Goal: Task Accomplishment & Management: Use online tool/utility

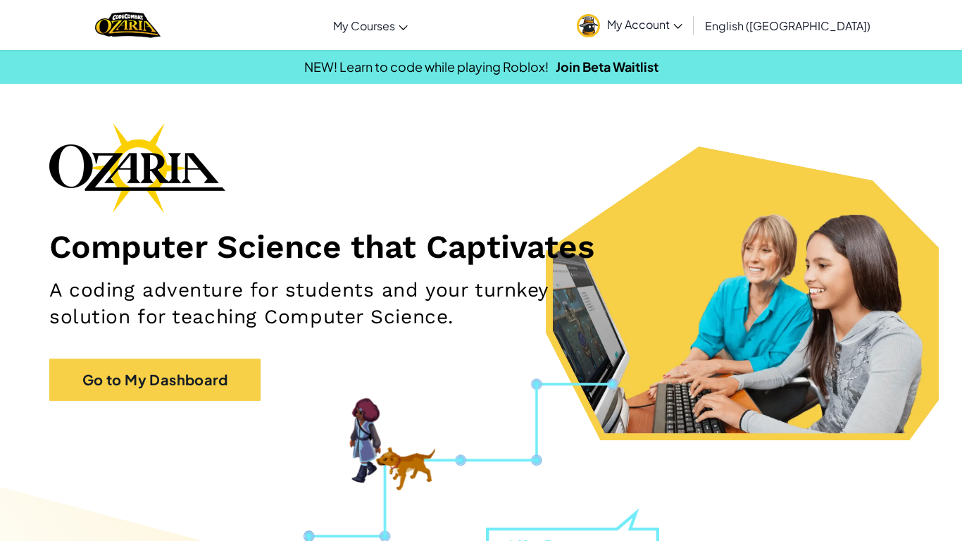
click at [682, 27] on span "My Account" at bounding box center [644, 24] width 75 height 15
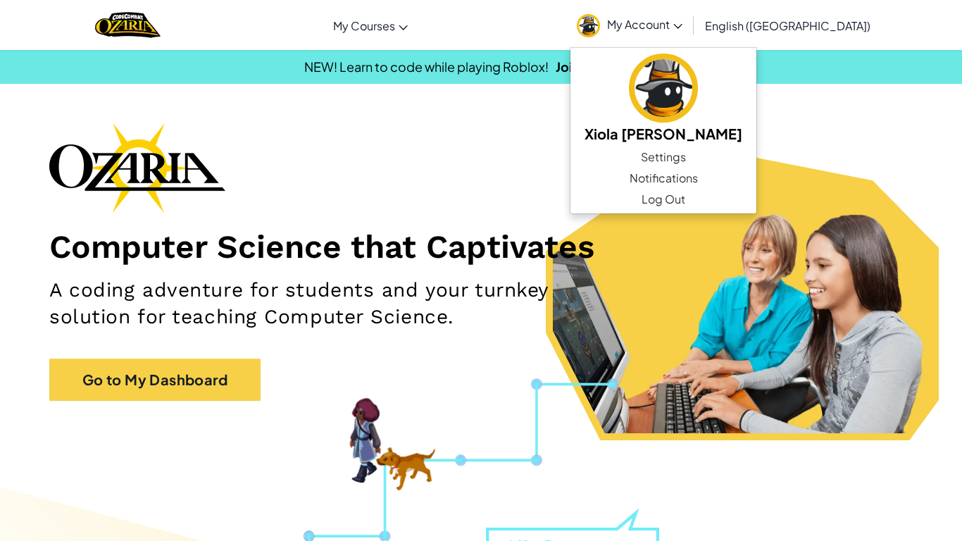
click at [558, 164] on div "Computer Science that Captivates A coding adventure for students and your turnk…" at bounding box center [480, 268] width 863 height 292
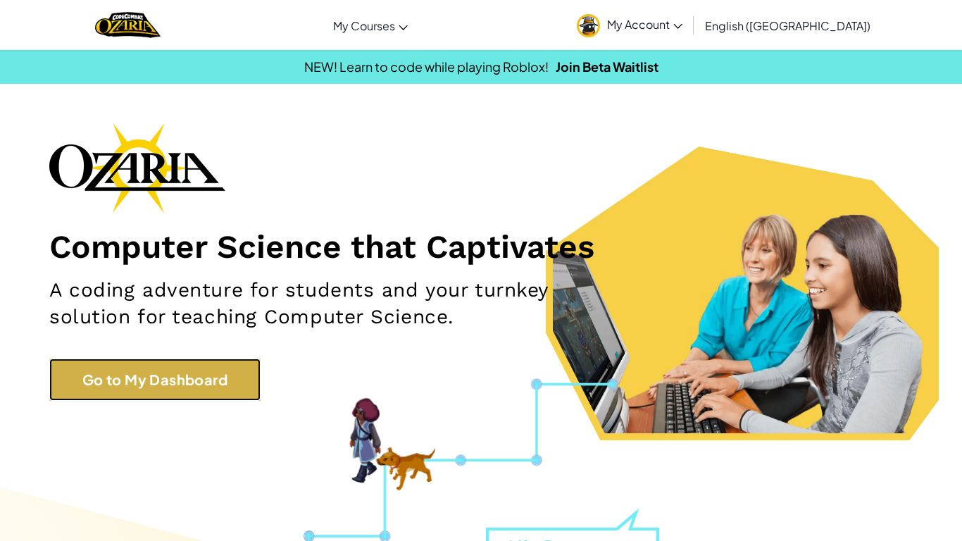
click at [212, 382] on link "Go to My Dashboard" at bounding box center [154, 379] width 211 height 42
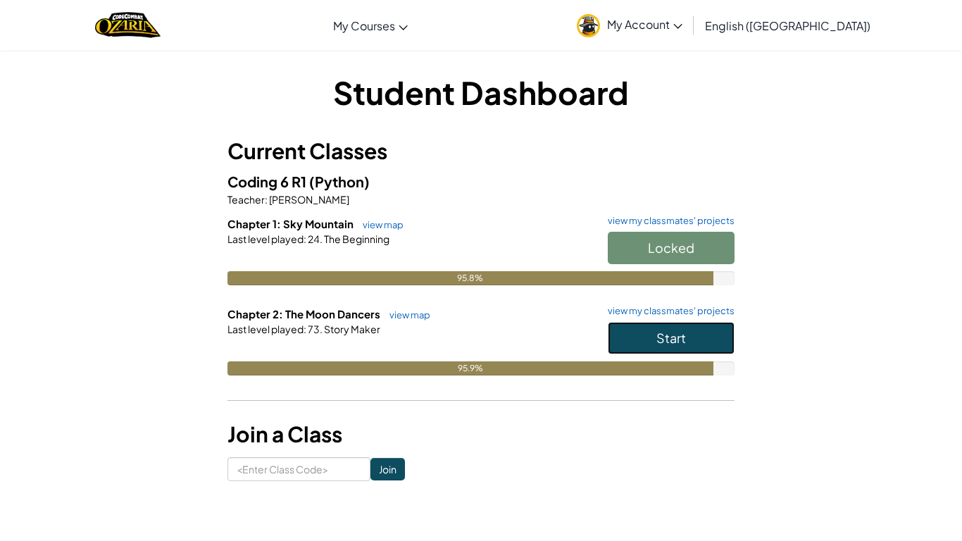
click at [629, 340] on button "Start" at bounding box center [671, 338] width 127 height 32
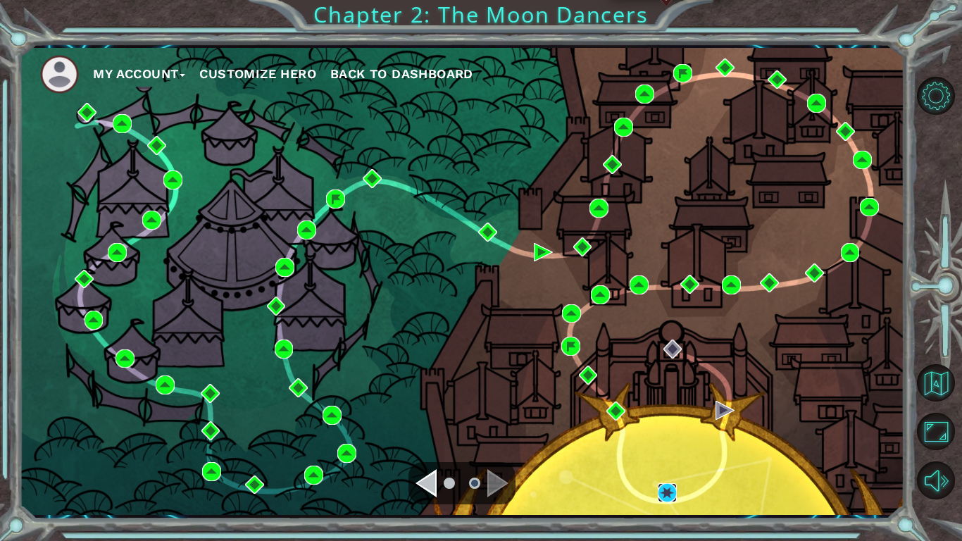
click at [667, 491] on img at bounding box center [667, 492] width 19 height 19
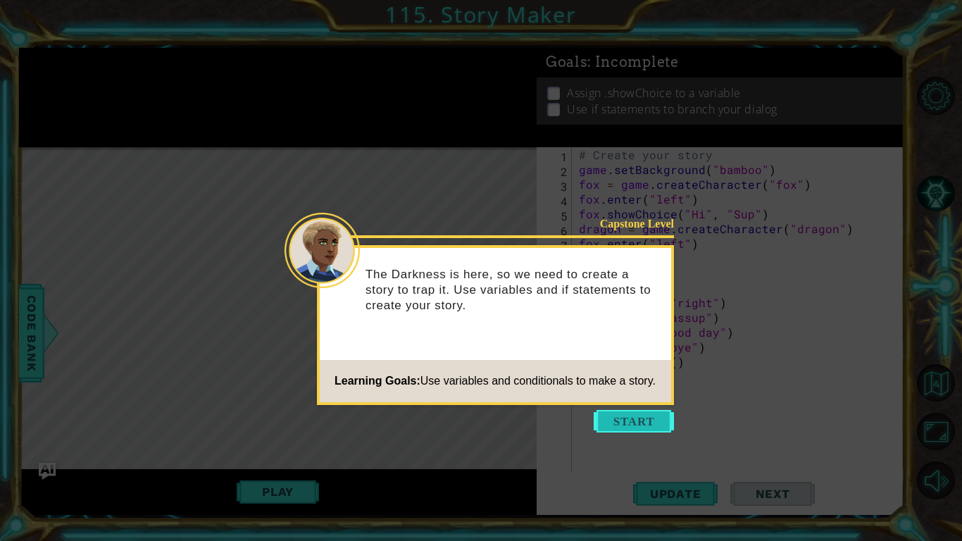
click at [632, 422] on button "Start" at bounding box center [633, 421] width 80 height 23
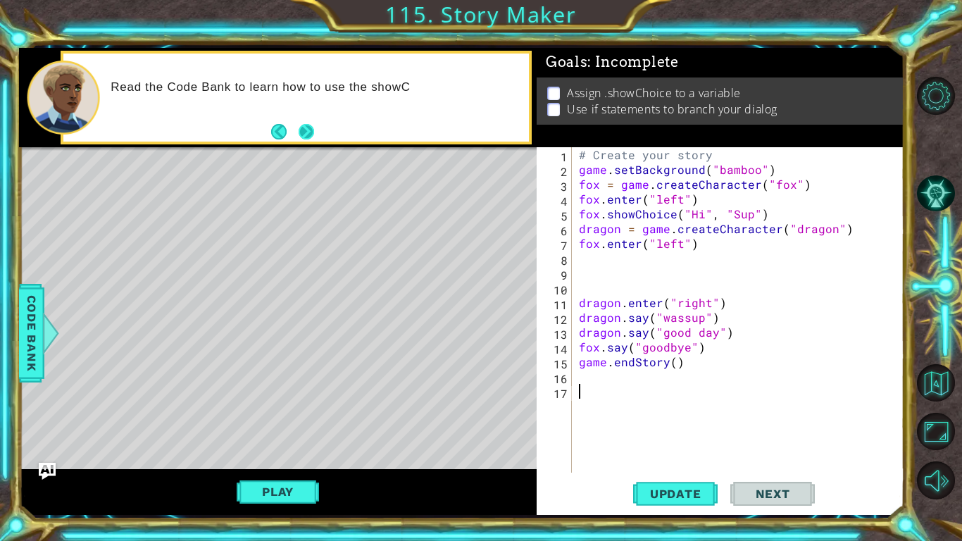
click at [303, 137] on button "Next" at bounding box center [306, 131] width 15 height 15
click at [600, 275] on div "# Create your story game . setBackground ( "bamboo" ) fox = game . createCharac…" at bounding box center [742, 324] width 332 height 355
click at [28, 356] on span "Code Bank" at bounding box center [31, 332] width 23 height 86
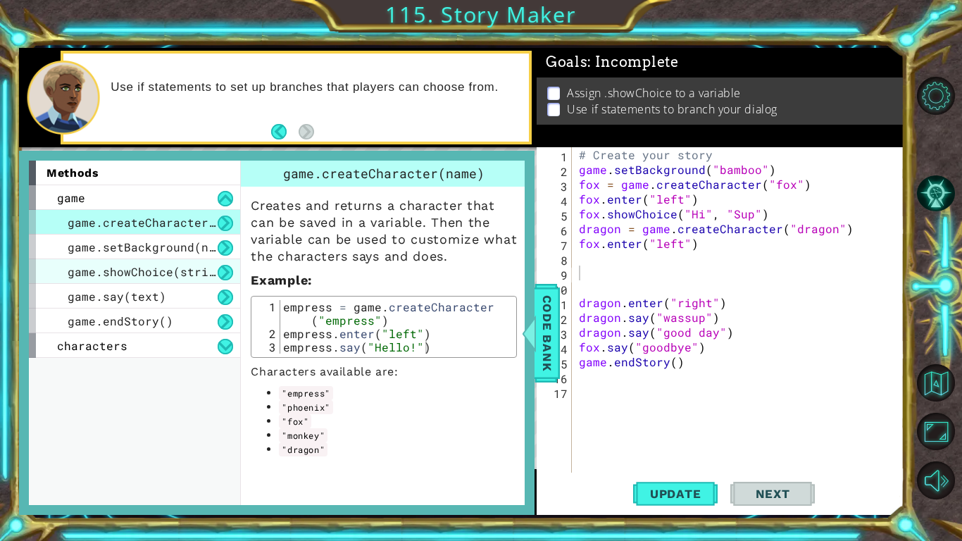
click at [119, 274] on span "game.showChoice(string1, string2)" at bounding box center [184, 271] width 232 height 15
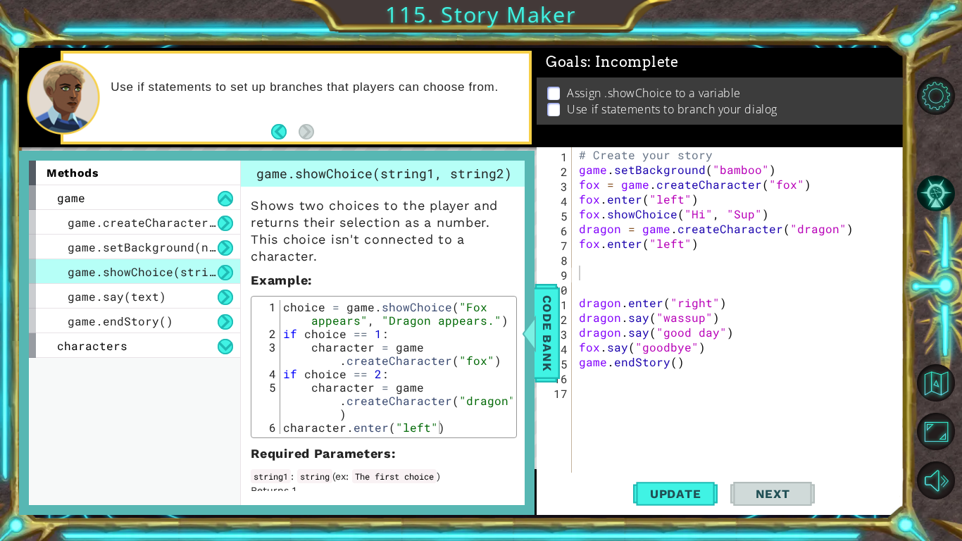
click at [610, 275] on div "# Create your story game . setBackground ( "bamboo" ) fox = game . createCharac…" at bounding box center [742, 324] width 332 height 355
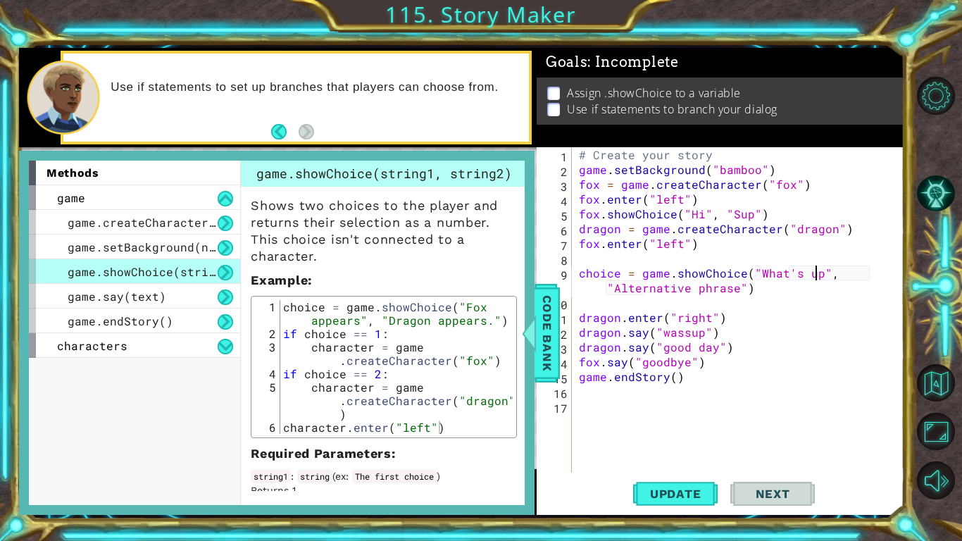
scroll to position [0, 15]
drag, startPoint x: 735, startPoint y: 289, endPoint x: 613, endPoint y: 289, distance: 121.8
click at [613, 289] on div "# Create your story game . setBackground ( "bamboo" ) fox = game . createCharac…" at bounding box center [742, 324] width 332 height 355
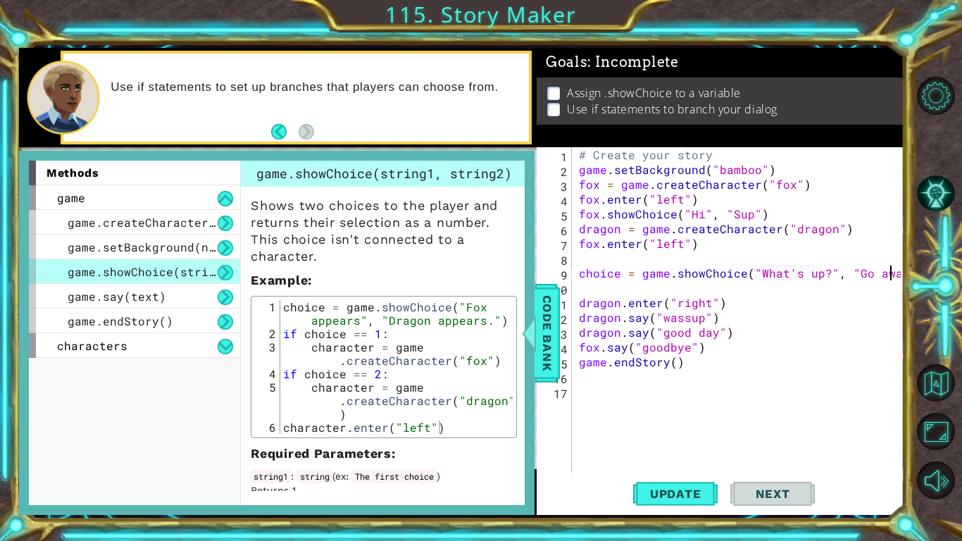
scroll to position [0, 20]
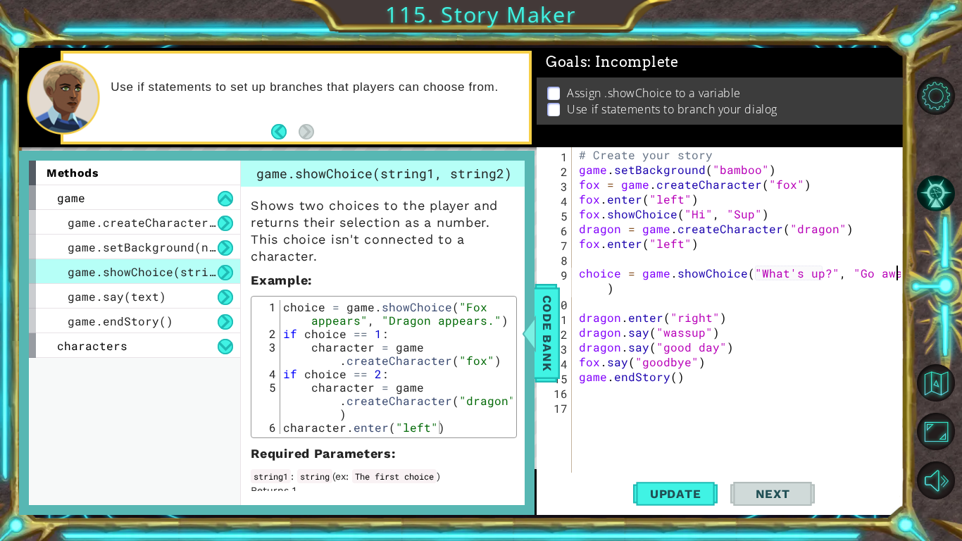
type textarea "choice = game.showChoice("What's up?", "Go away!")"
click at [632, 302] on div "# Create your story game . setBackground ( "bamboo" ) fox = game . createCharac…" at bounding box center [742, 324] width 332 height 355
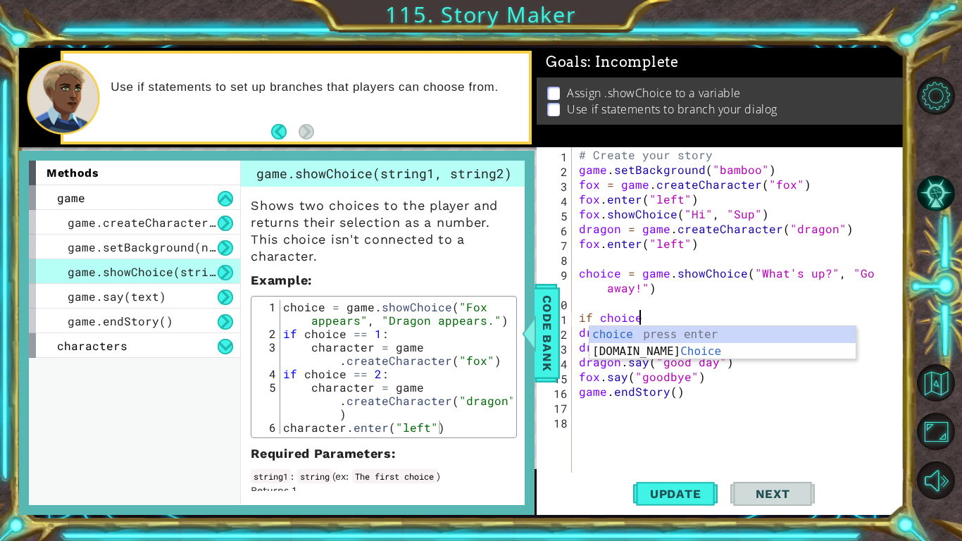
scroll to position [0, 3]
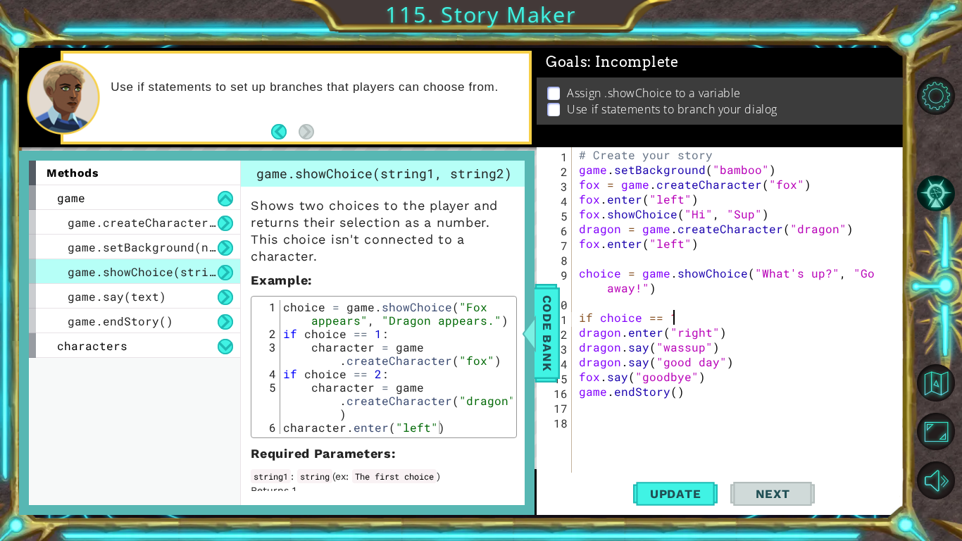
type textarea "if choice == 1:"
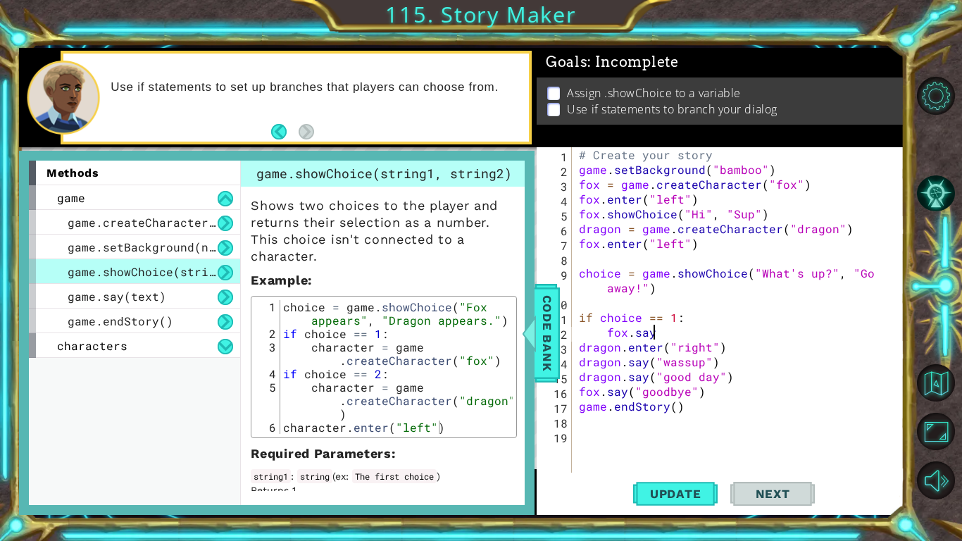
scroll to position [0, 4]
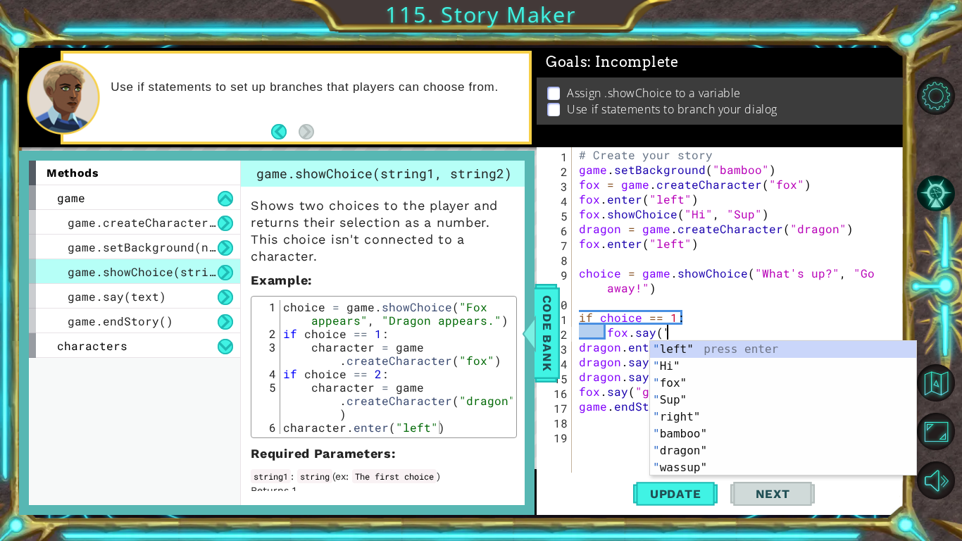
type textarea "dragon.enter("right")"
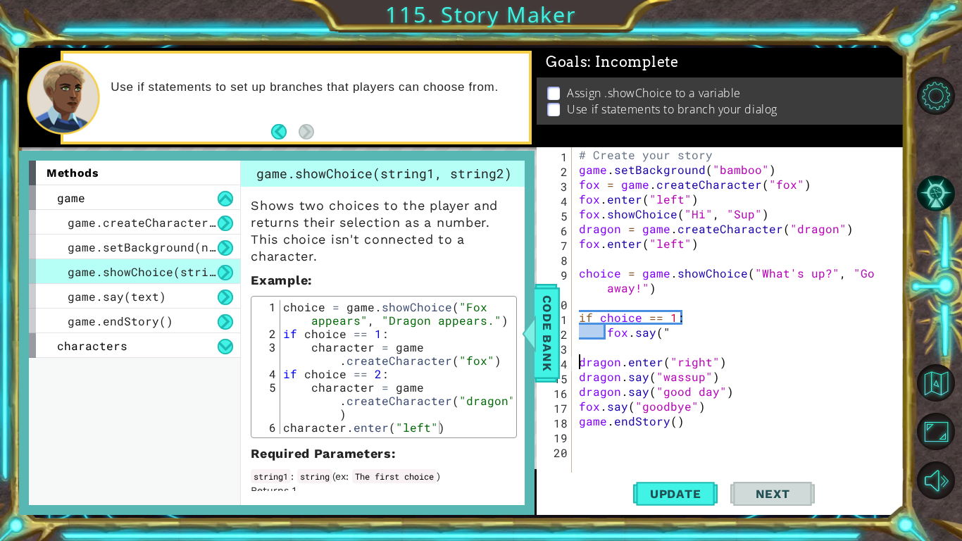
scroll to position [0, 0]
type textarea "if choice == 2""
type textarea "if choice == 2:"
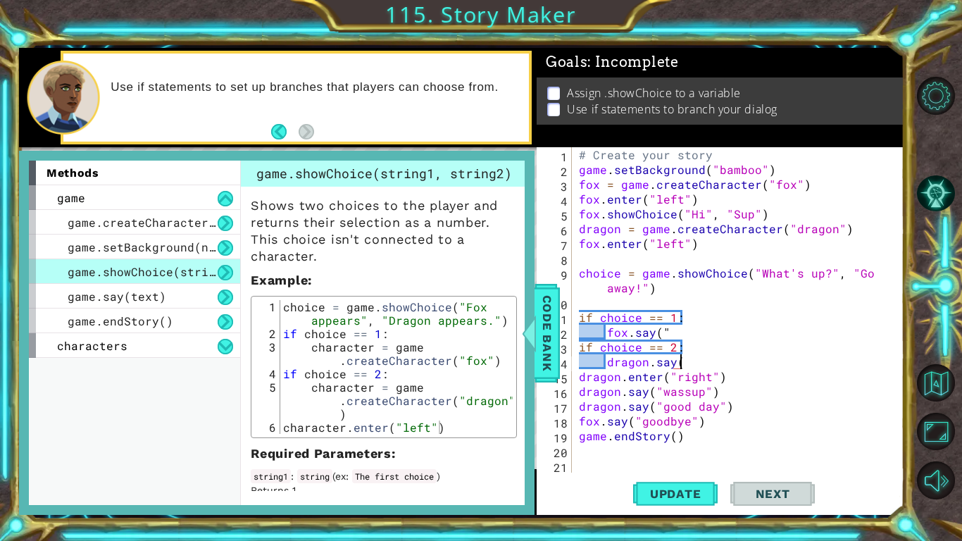
scroll to position [0, 6]
type textarea "dragon.say(""
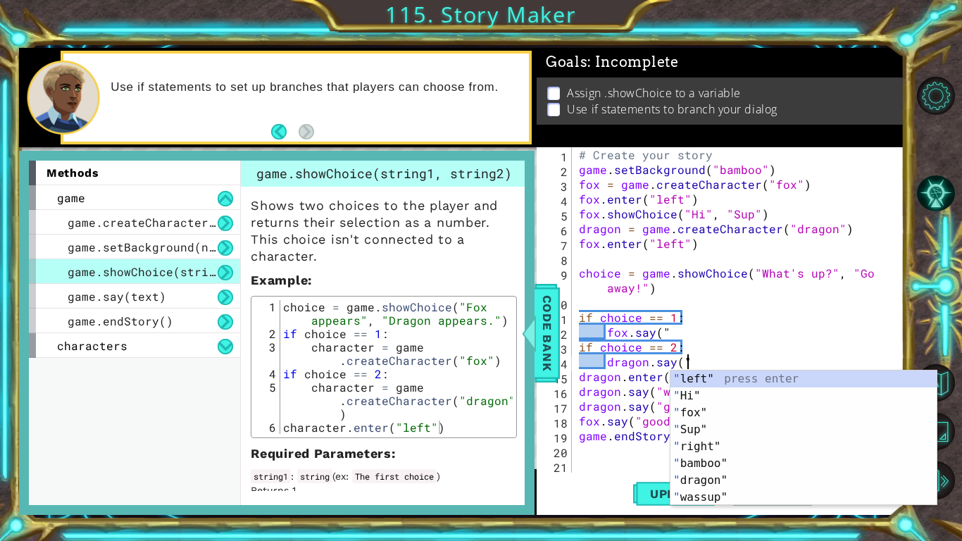
click at [624, 305] on div "# Create your story game . setBackground ( "bamboo" ) fox = game . createCharac…" at bounding box center [742, 324] width 332 height 355
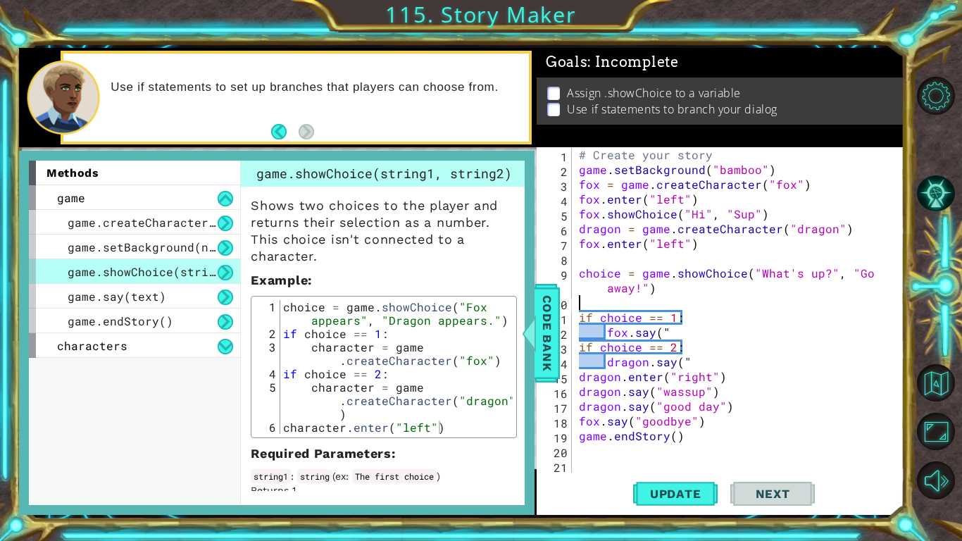
scroll to position [0, 0]
click at [694, 365] on div "# Create your story game . setBackground ( "bamboo" ) fox = game . createCharac…" at bounding box center [742, 324] width 332 height 355
click at [723, 391] on div "# Create your story game . setBackground ( "bamboo" ) fox = game . createCharac…" at bounding box center [742, 324] width 332 height 355
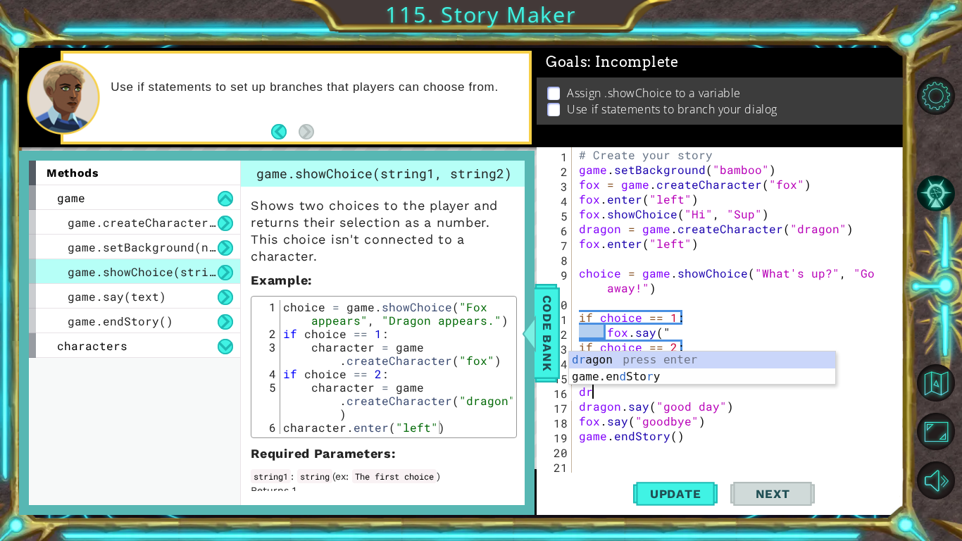
type textarea "d"
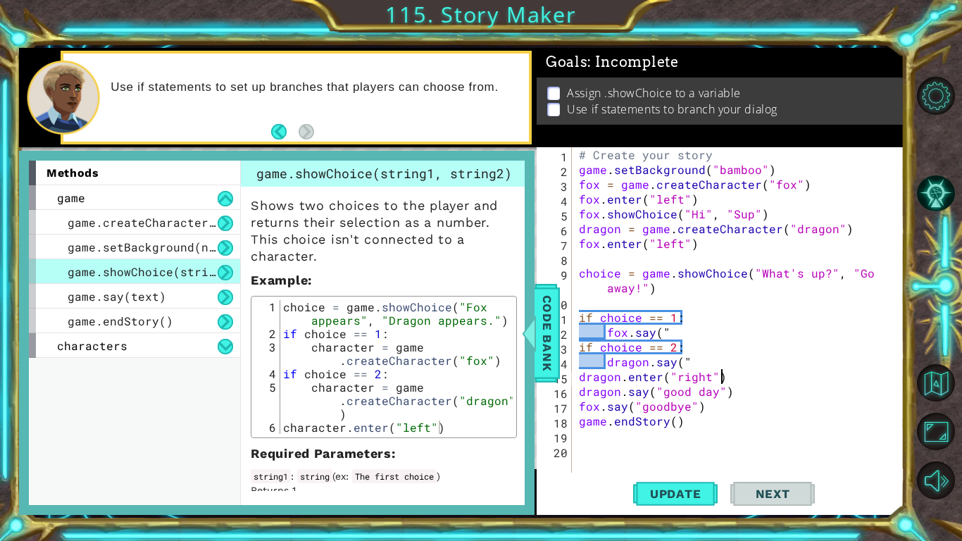
scroll to position [0, 8]
click at [693, 344] on div "# Create your story game . setBackground ( "bamboo" ) fox = game . createCharac…" at bounding box center [742, 324] width 332 height 355
click at [646, 367] on div "# Create your story game . setBackground ( "bamboo" ) fox = game . createCharac…" at bounding box center [742, 324] width 332 height 355
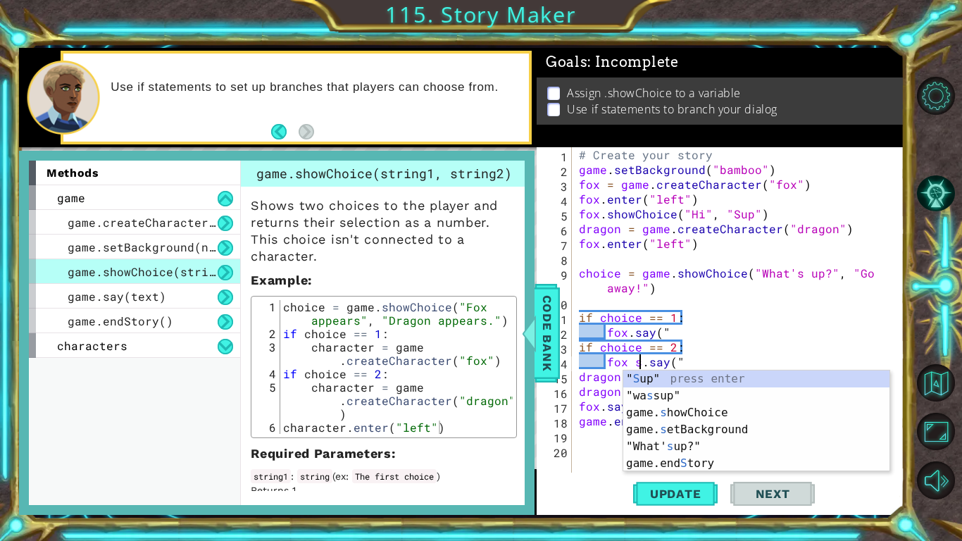
scroll to position [0, 4]
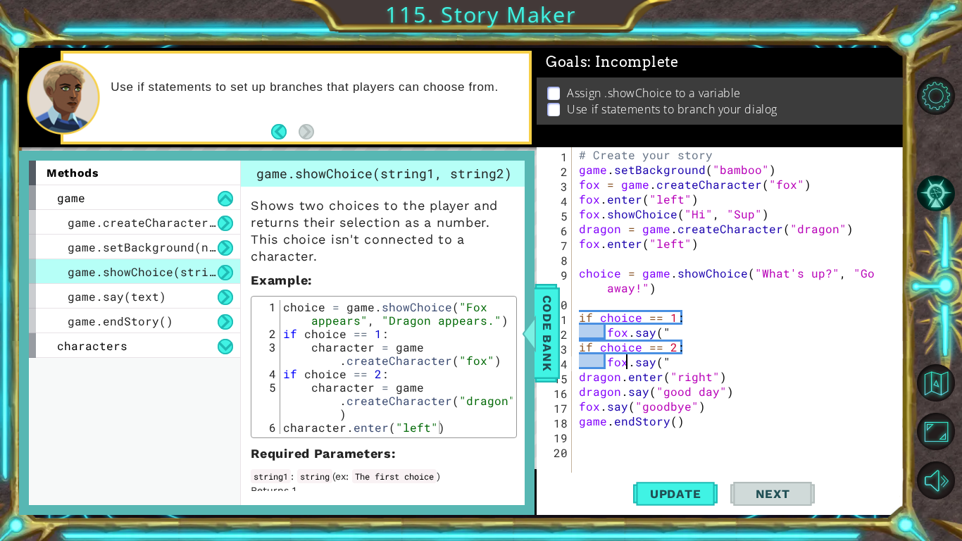
click at [674, 329] on div "# Create your story game . setBackground ( "bamboo" ) fox = game . createCharac…" at bounding box center [742, 324] width 332 height 355
click at [636, 289] on div "# Create your story game . setBackground ( "bamboo" ) fox = game . createCharac…" at bounding box center [742, 324] width 332 height 355
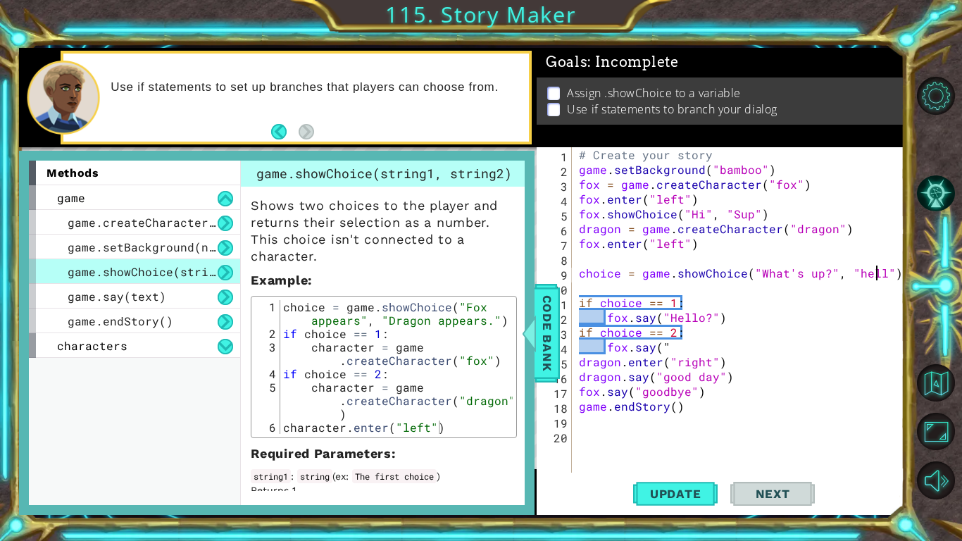
scroll to position [0, 19]
click at [679, 348] on div "# Create your story game . setBackground ( "bamboo" ) fox = game . createCharac…" at bounding box center [742, 324] width 332 height 355
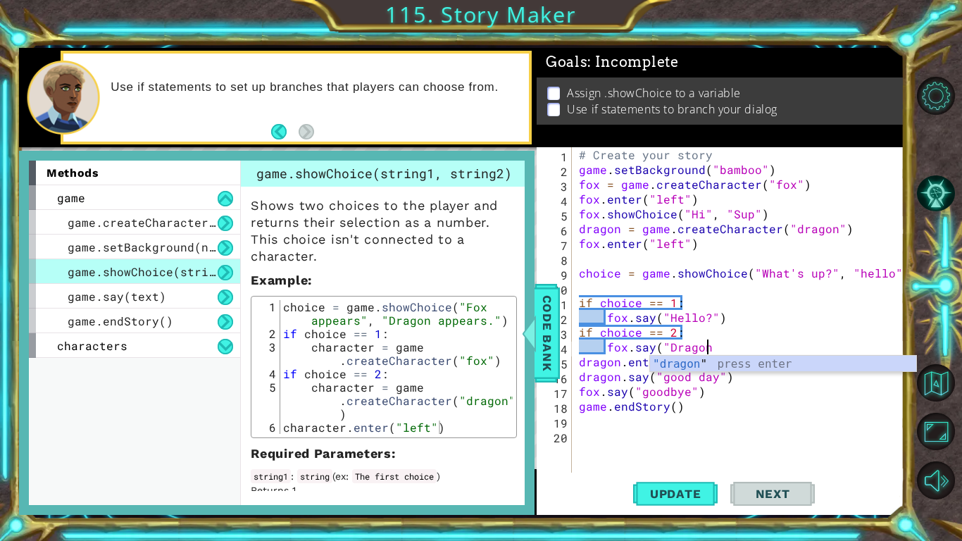
scroll to position [0, 8]
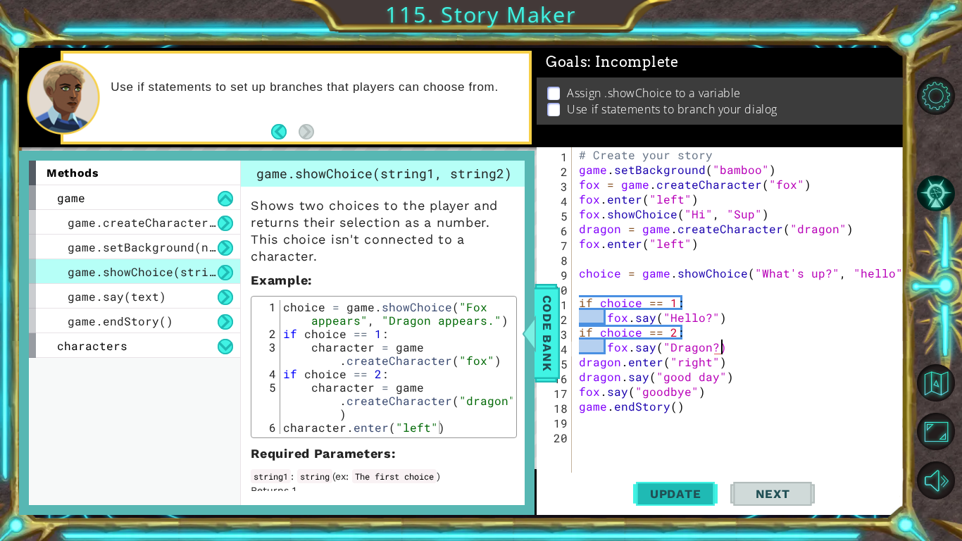
click at [660, 494] on span "Update" at bounding box center [676, 493] width 80 height 14
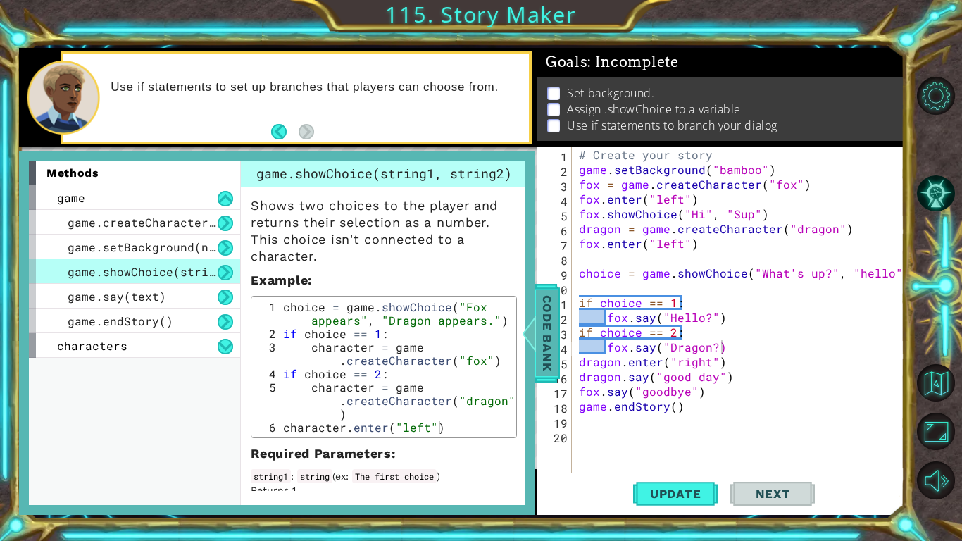
click at [545, 341] on span "Code Bank" at bounding box center [547, 332] width 23 height 86
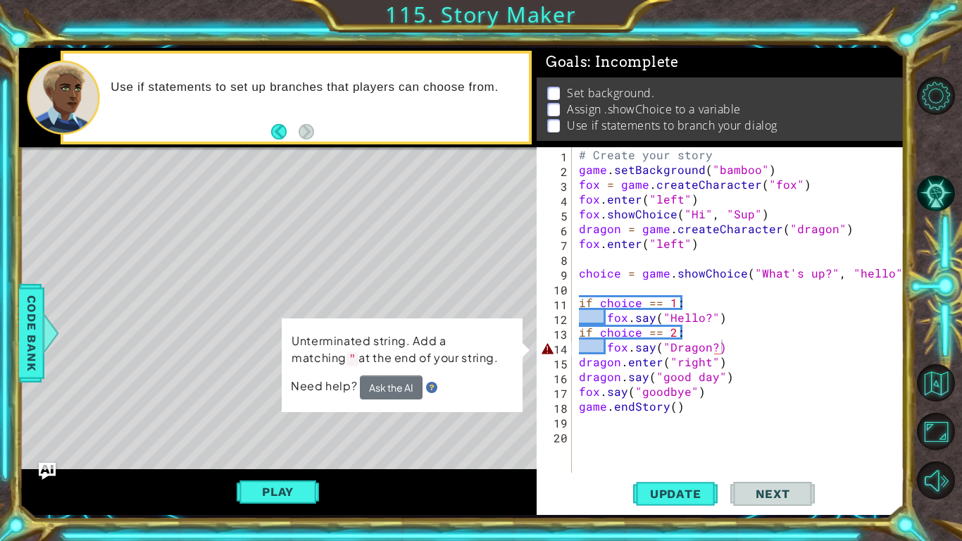
click at [672, 346] on div "# Create your story game . setBackground ( "bamboo" ) fox = game . createCharac…" at bounding box center [742, 324] width 332 height 355
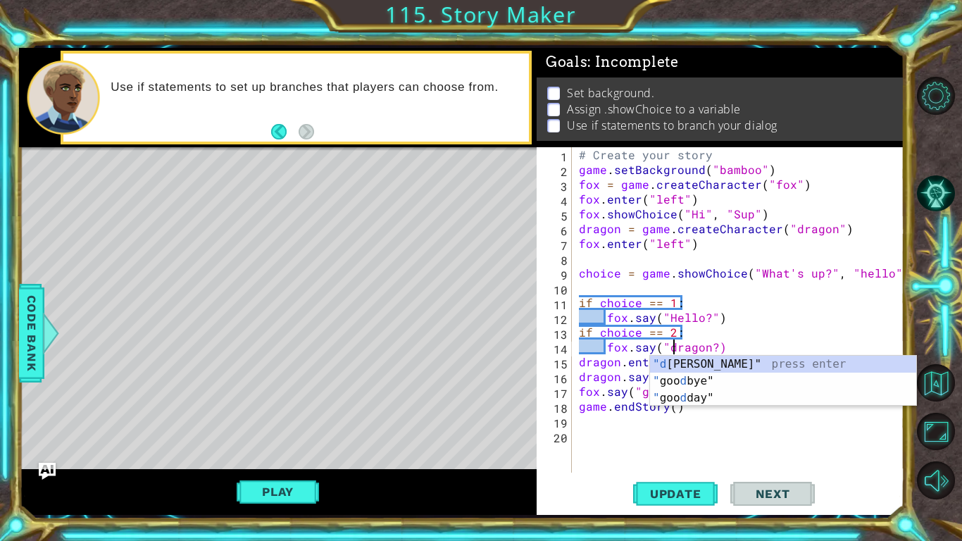
scroll to position [0, 6]
click at [748, 335] on div "# Create your story game . setBackground ( "bamboo" ) fox = game . createCharac…" at bounding box center [742, 324] width 332 height 355
type textarea "if choice == 2:"
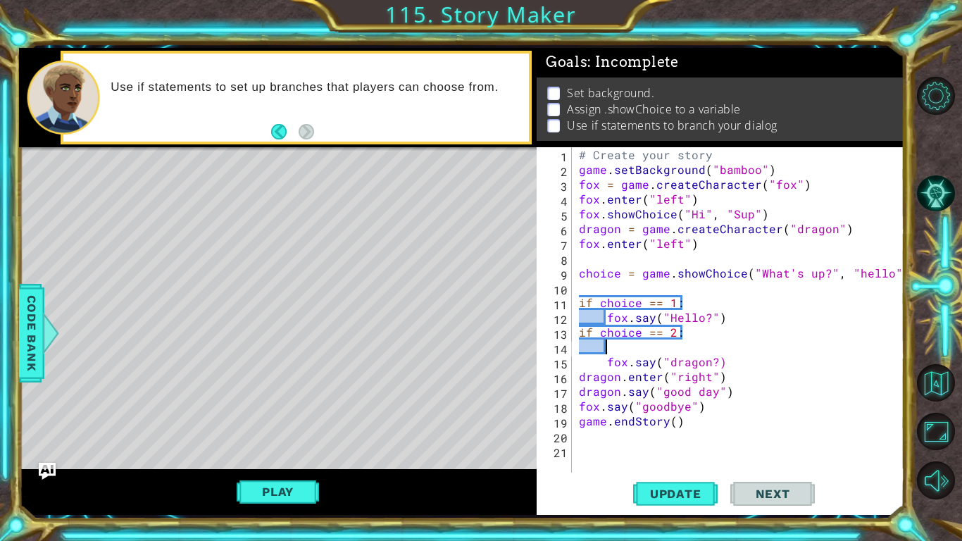
scroll to position [0, 0]
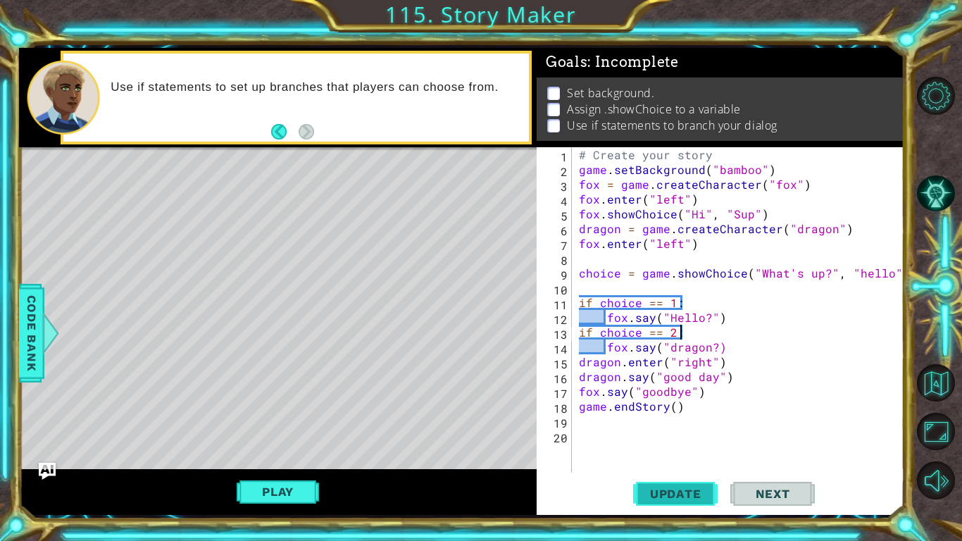
click at [681, 487] on span "Update" at bounding box center [676, 493] width 80 height 14
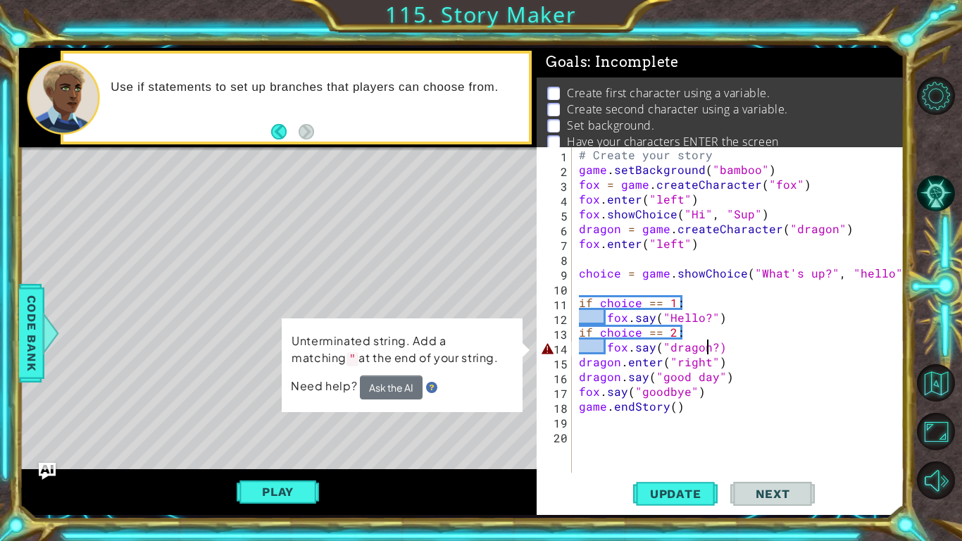
click at [708, 347] on div "# Create your story game . setBackground ( "bamboo" ) fox = game . createCharac…" at bounding box center [742, 324] width 332 height 355
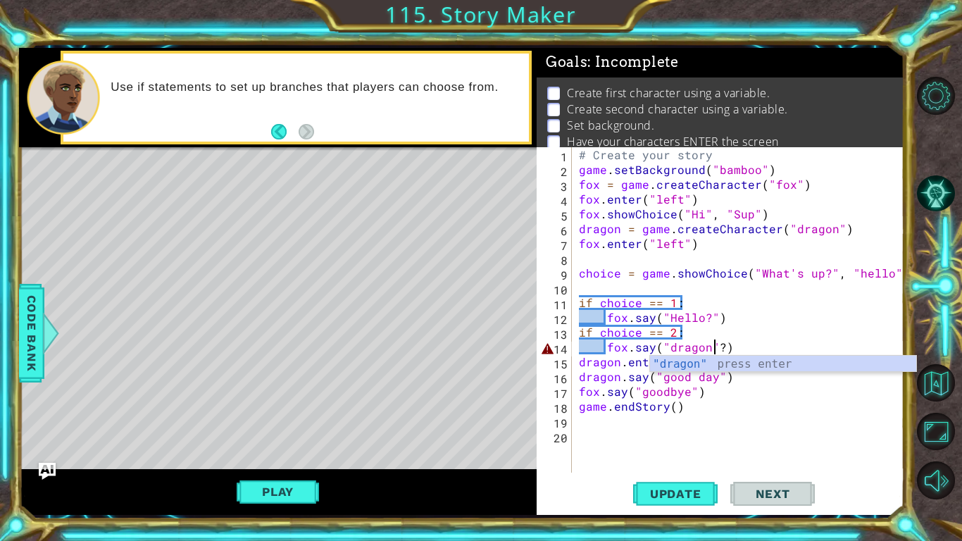
scroll to position [0, 8]
click at [667, 472] on div "fox.say("dragon"?) 1 2 3 4 5 6 7 8 9 10 11 12 13 14 15 16 17 18 19 20 # Create …" at bounding box center [719, 330] width 367 height 367
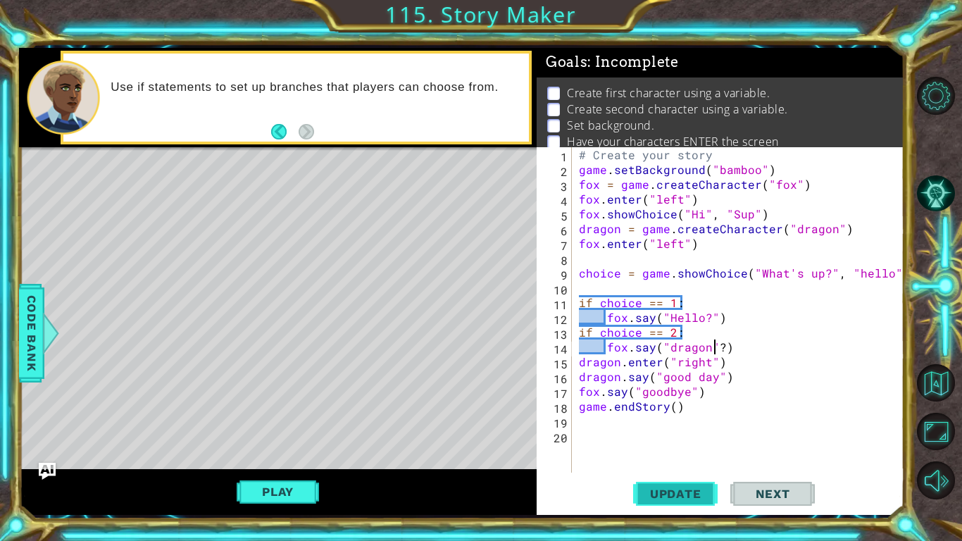
click at [665, 494] on span "Update" at bounding box center [676, 493] width 80 height 14
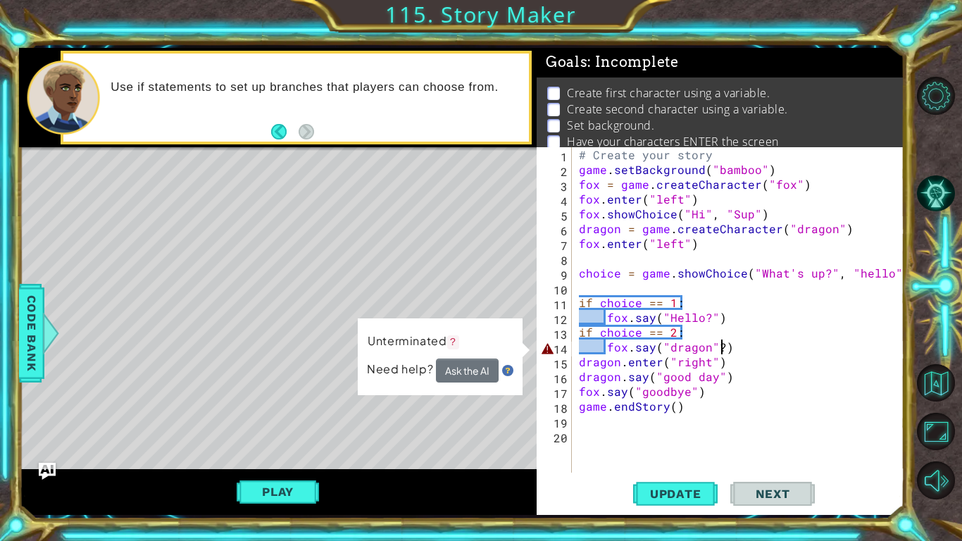
click at [719, 347] on div "# Create your story game . setBackground ( "bamboo" ) fox = game . createCharac…" at bounding box center [742, 324] width 332 height 355
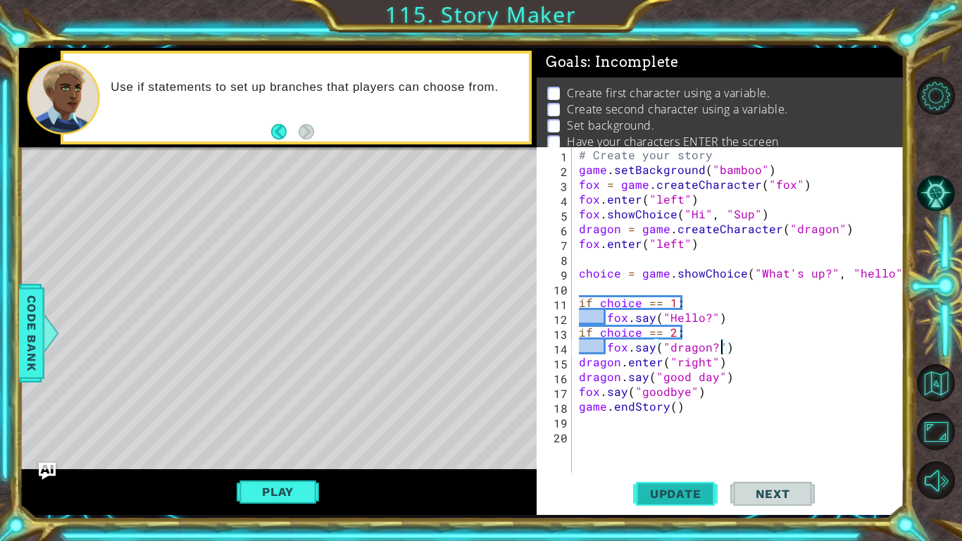
click at [651, 485] on button "Update" at bounding box center [675, 493] width 84 height 37
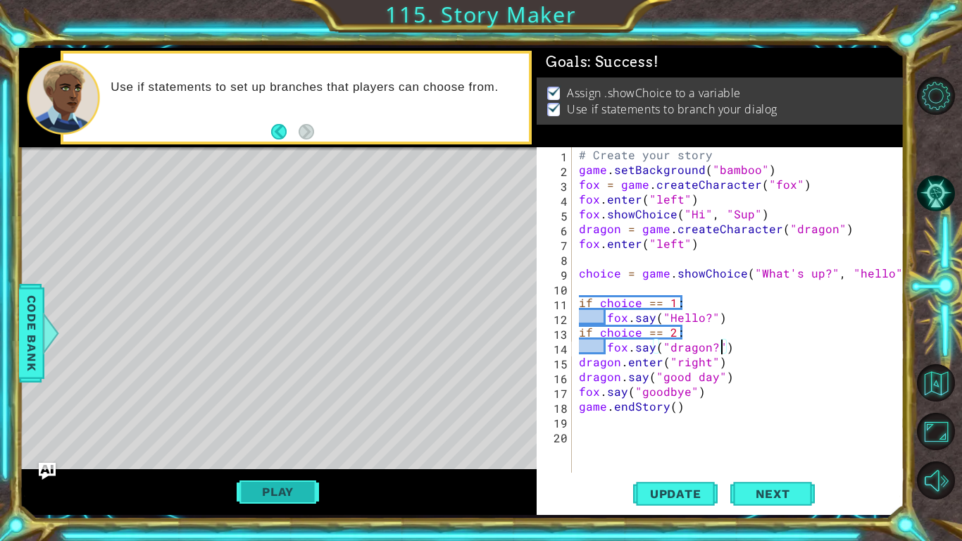
click at [296, 501] on button "Play" at bounding box center [278, 491] width 82 height 27
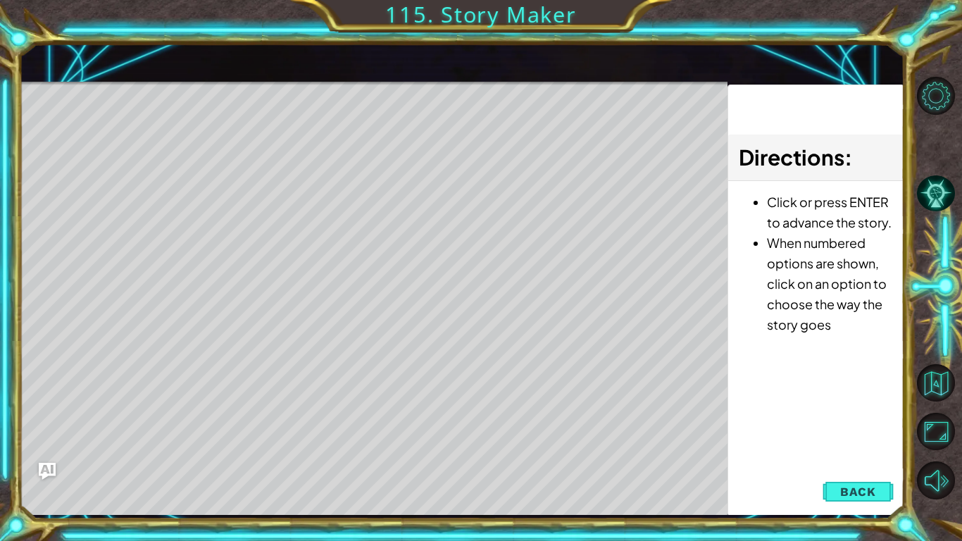
click at [293, 169] on div "Level Map" at bounding box center [344, 289] width 651 height 415
click at [849, 492] on span "Back" at bounding box center [858, 491] width 36 height 14
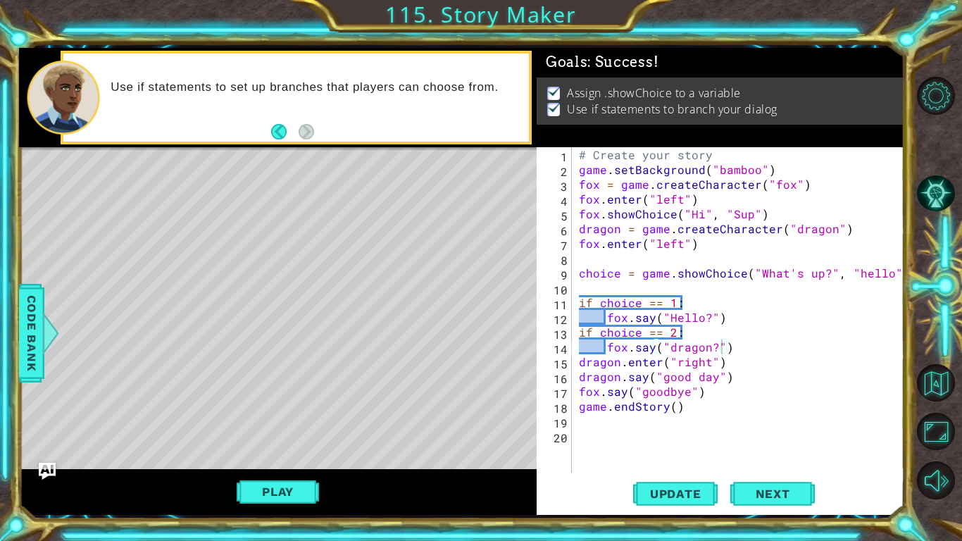
click at [777, 216] on div "# Create your story game . setBackground ( "bamboo" ) fox = game . createCharac…" at bounding box center [742, 324] width 332 height 355
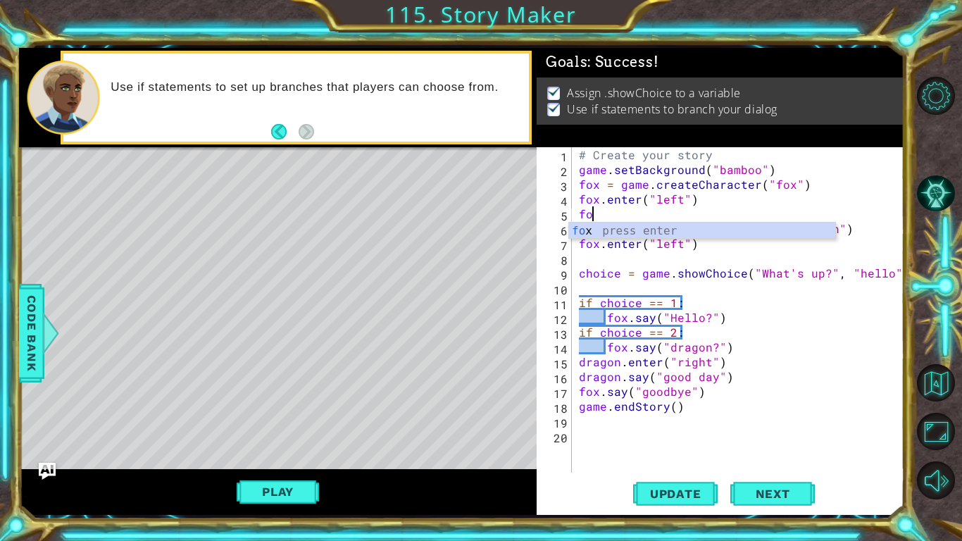
type textarea "f"
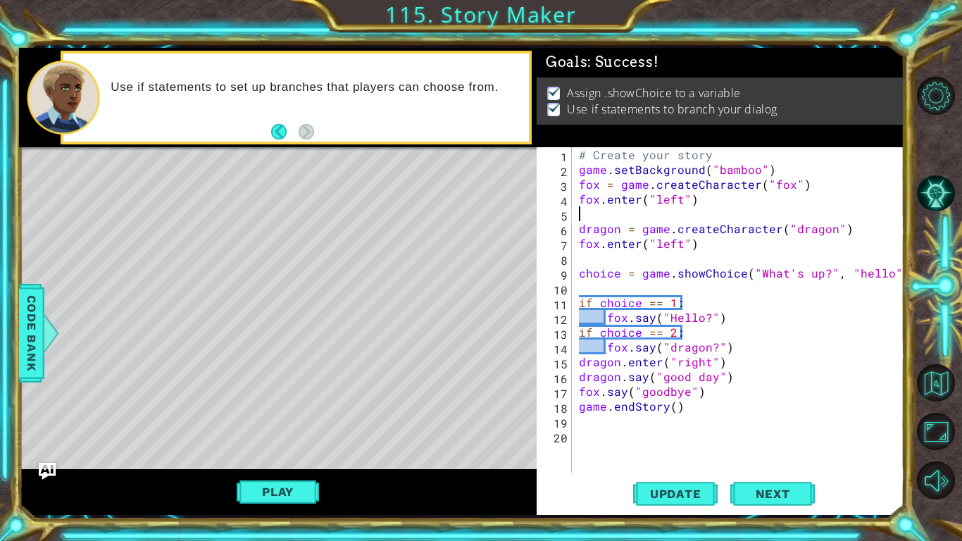
type textarea "fox.enter("left")"
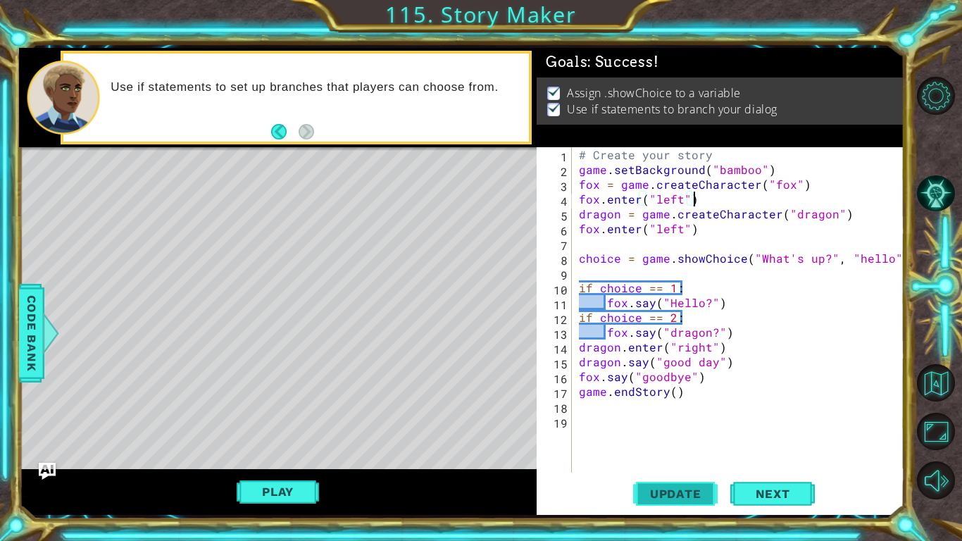
click at [663, 482] on button "Update" at bounding box center [675, 493] width 84 height 37
click at [262, 491] on button "Play" at bounding box center [278, 491] width 82 height 27
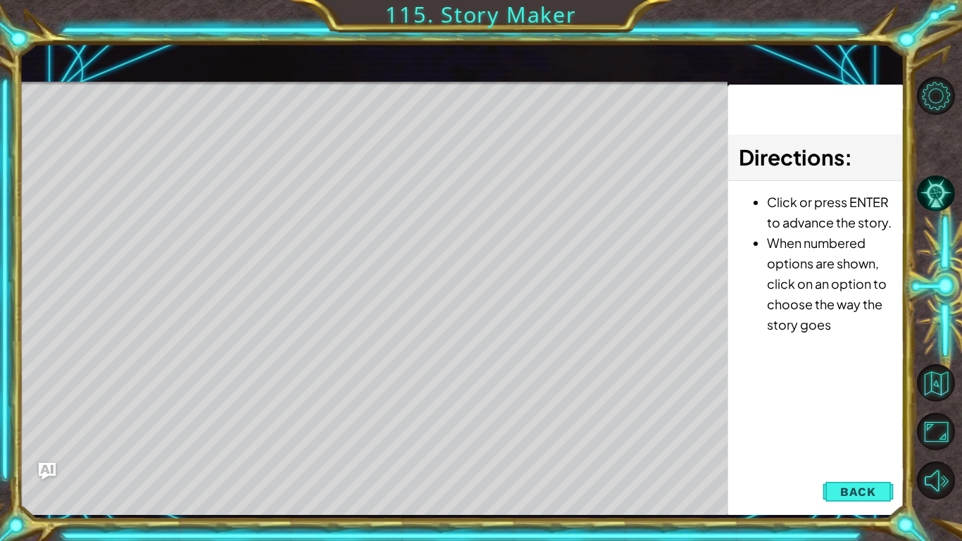
click at [378, 245] on div "Level Map" at bounding box center [344, 289] width 651 height 415
click at [375, 239] on div "Level Map" at bounding box center [344, 289] width 651 height 415
click at [379, 246] on div "Level Map" at bounding box center [344, 289] width 651 height 415
click at [396, 248] on div "Level Map" at bounding box center [344, 289] width 651 height 415
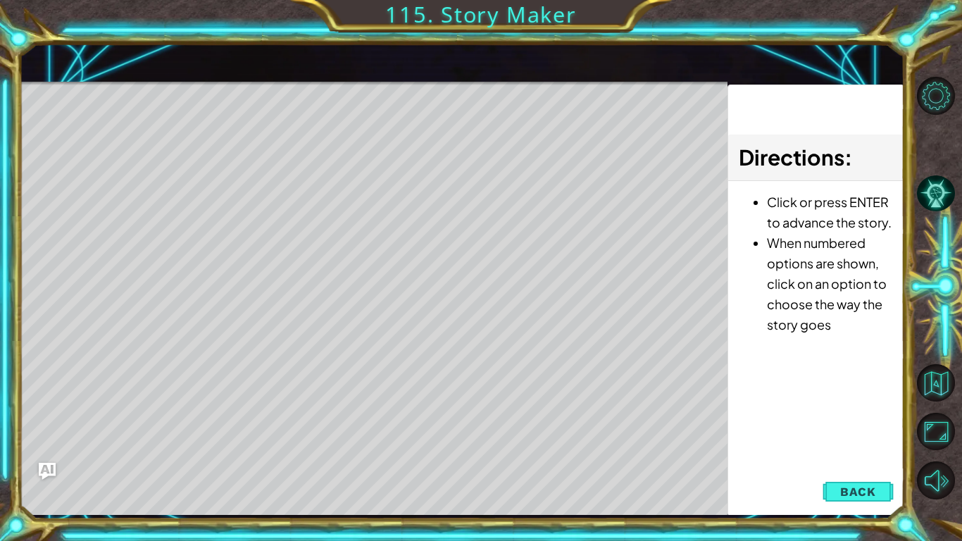
click at [396, 248] on div "Level Map" at bounding box center [344, 289] width 651 height 415
click at [397, 249] on div "Level Map" at bounding box center [344, 289] width 651 height 415
click at [875, 496] on span "Back" at bounding box center [858, 491] width 36 height 14
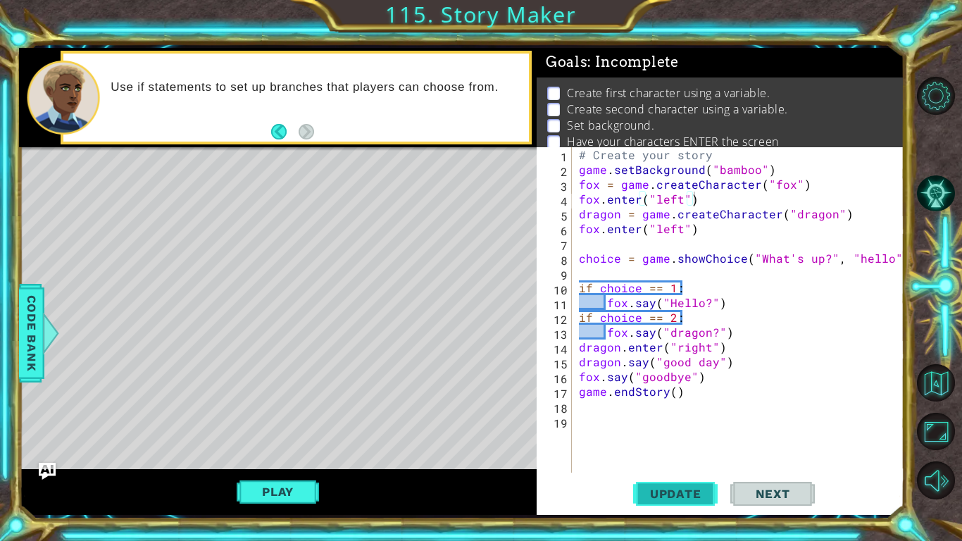
click at [638, 490] on span "Update" at bounding box center [676, 493] width 80 height 14
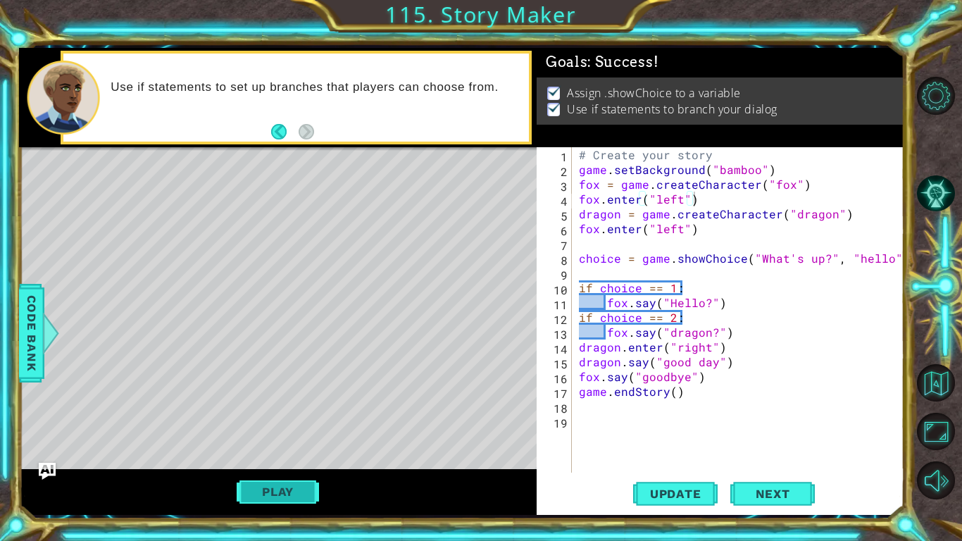
click at [267, 489] on button "Play" at bounding box center [278, 491] width 82 height 27
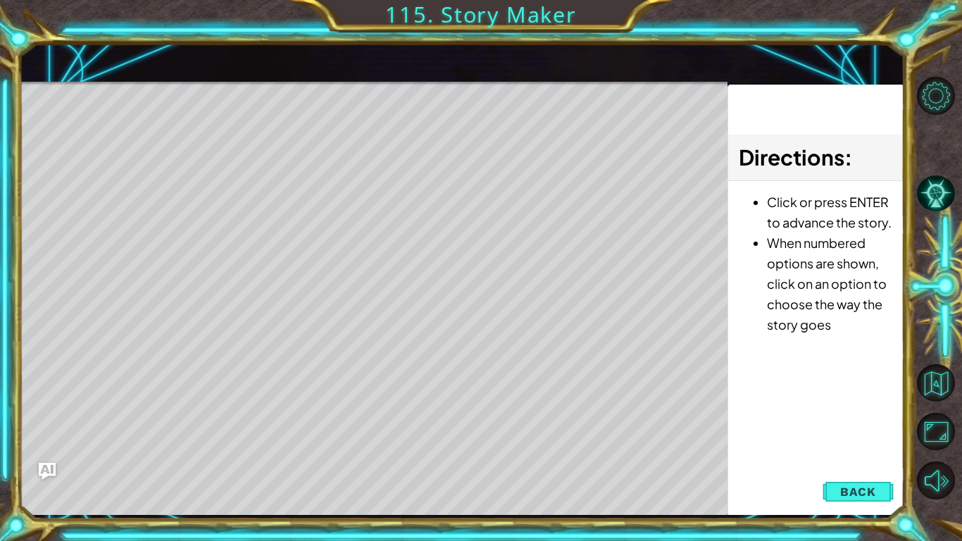
click at [382, 253] on div "Level Map" at bounding box center [344, 289] width 651 height 415
click at [369, 242] on div "Level Map" at bounding box center [344, 289] width 651 height 415
click at [382, 251] on div "Level Map" at bounding box center [344, 289] width 651 height 415
click at [365, 213] on div "Level Map" at bounding box center [344, 289] width 651 height 415
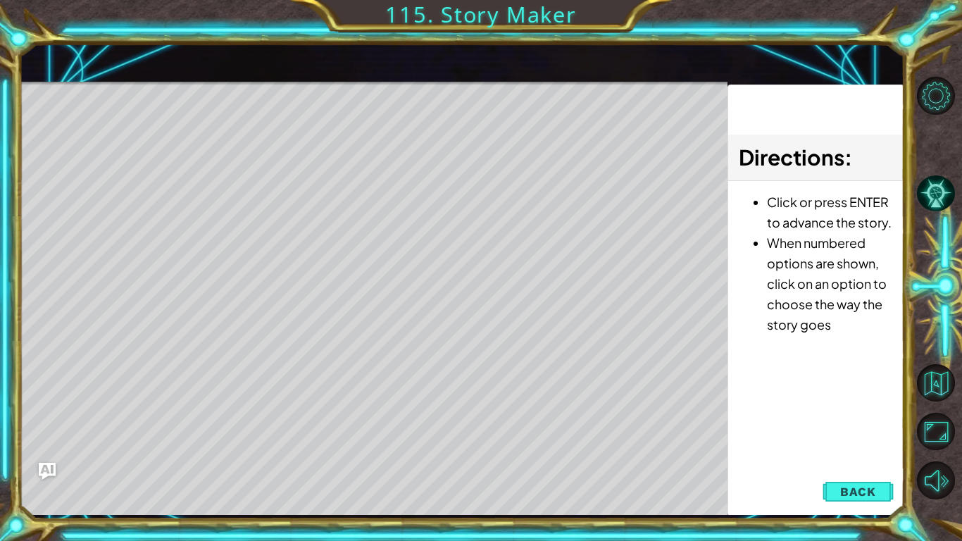
click at [365, 218] on div "Level Map" at bounding box center [344, 289] width 651 height 415
click at [371, 239] on div "Level Map" at bounding box center [344, 289] width 651 height 415
click at [373, 249] on div "Level Map" at bounding box center [344, 289] width 651 height 415
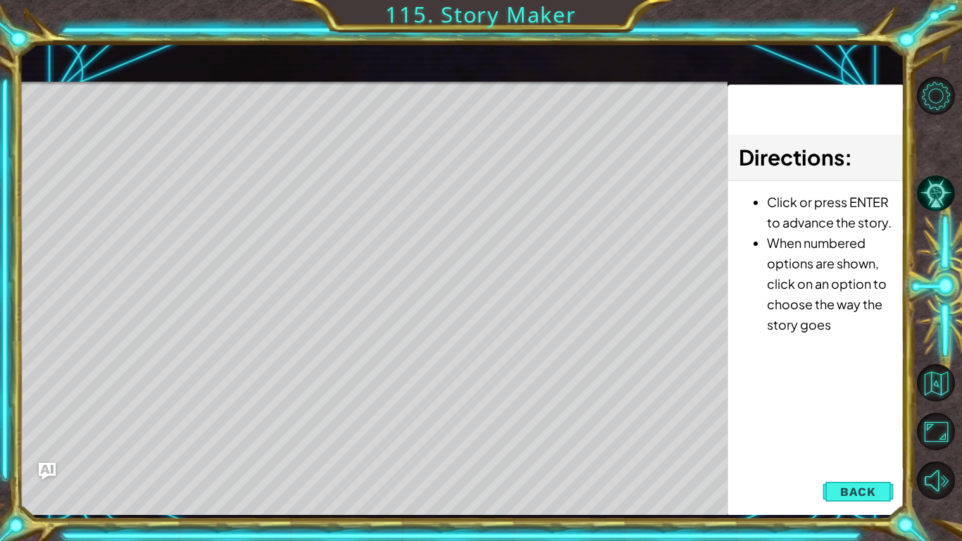
click at [373, 249] on div "Level Map" at bounding box center [344, 289] width 651 height 415
click at [381, 249] on div "Level Map" at bounding box center [344, 289] width 651 height 415
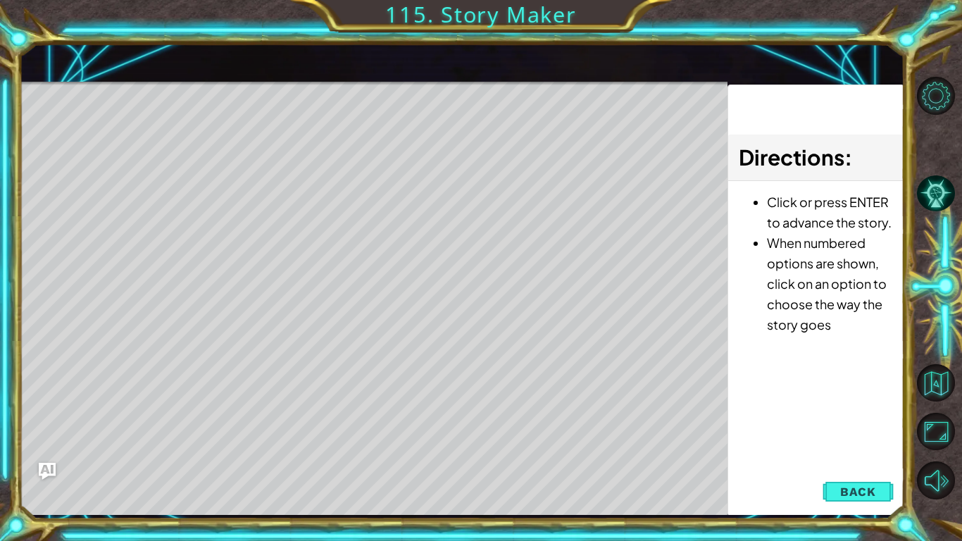
click at [381, 249] on div "Level Map" at bounding box center [344, 289] width 651 height 415
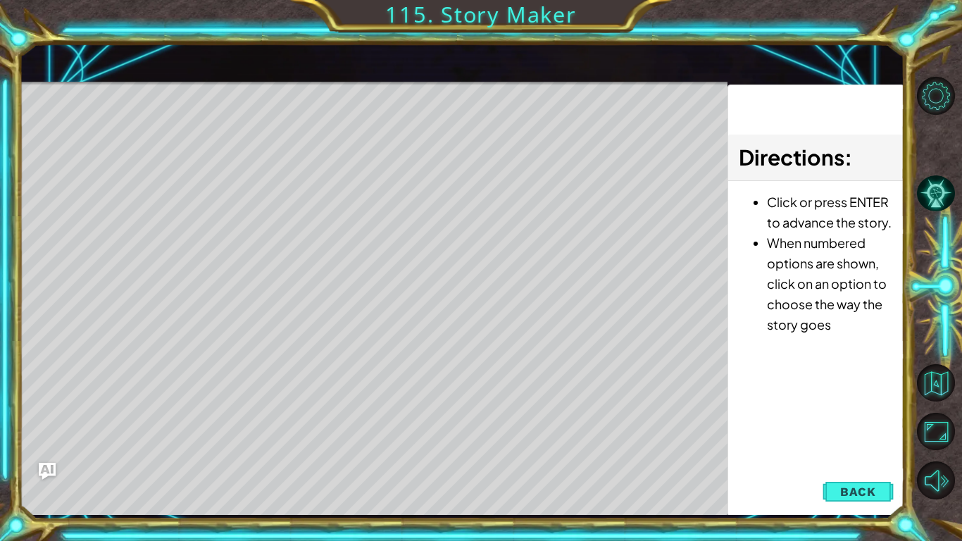
click at [381, 249] on div "Level Map" at bounding box center [344, 289] width 651 height 415
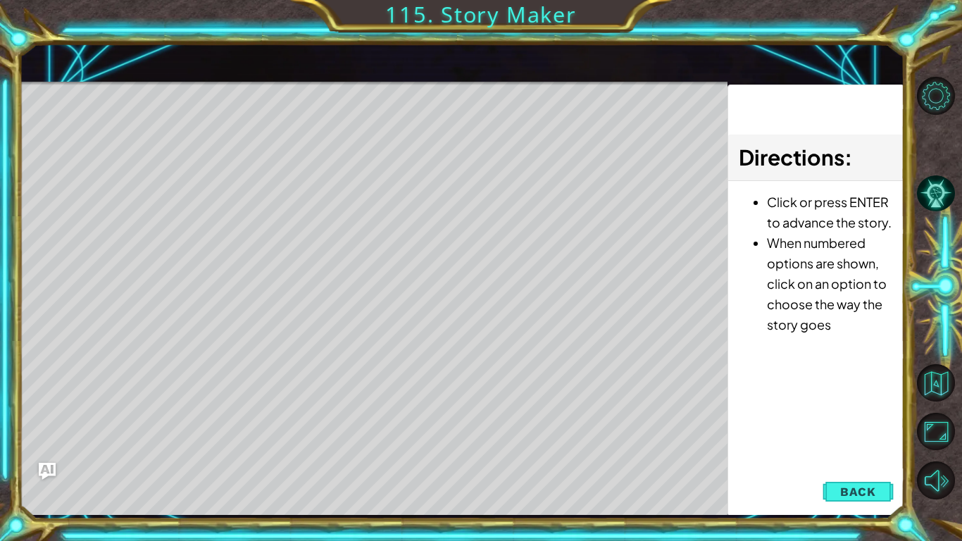
click at [381, 249] on div "Level Map" at bounding box center [344, 289] width 651 height 415
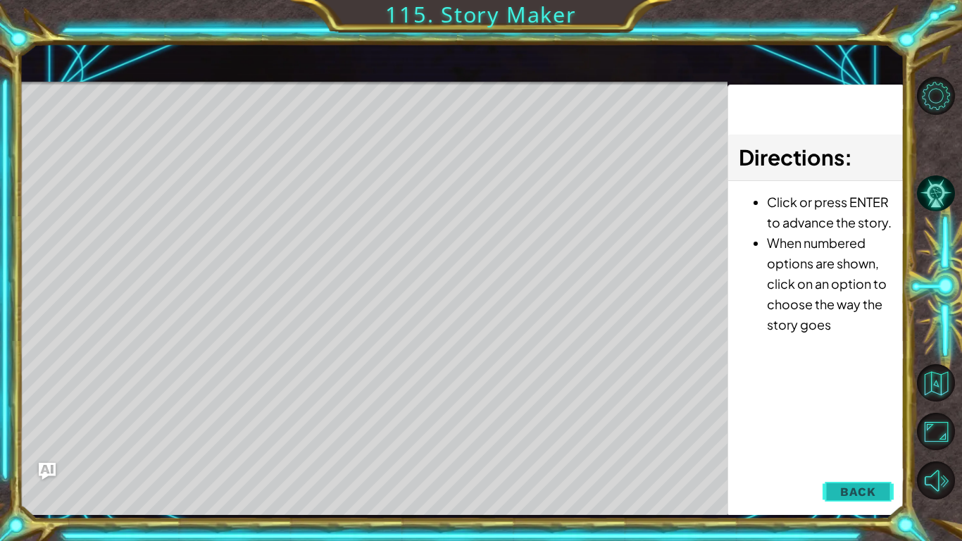
click at [850, 493] on span "Back" at bounding box center [858, 491] width 36 height 14
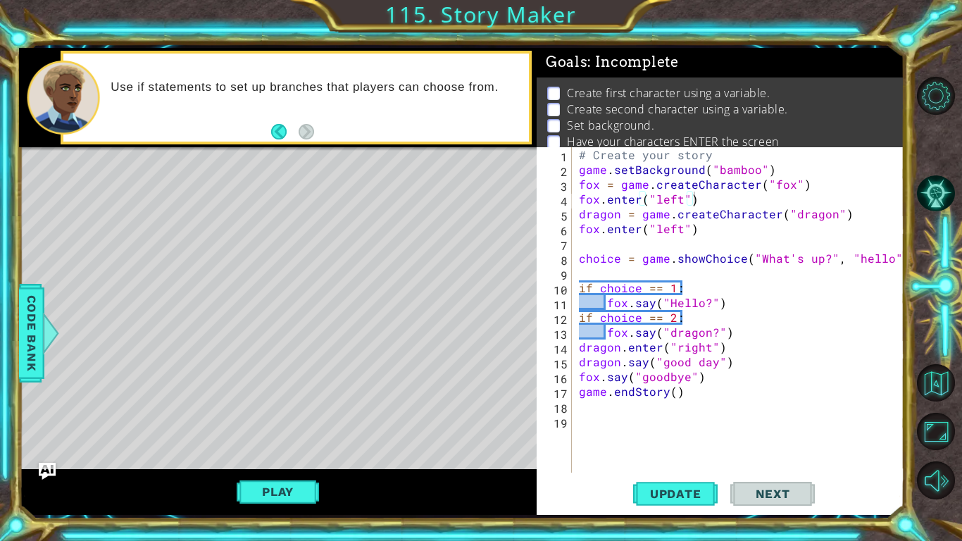
click at [760, 492] on span "Next" at bounding box center [772, 493] width 63 height 14
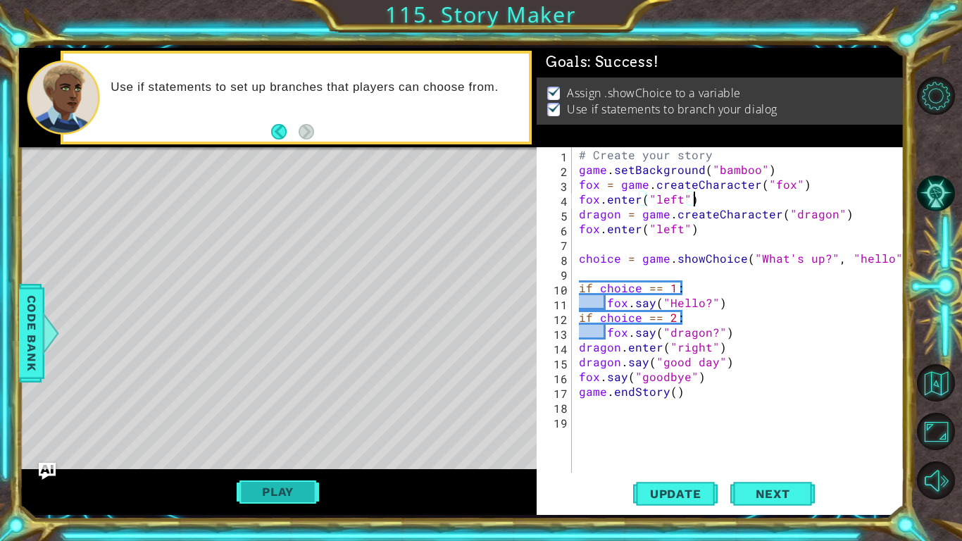
click at [263, 494] on button "Play" at bounding box center [278, 491] width 82 height 27
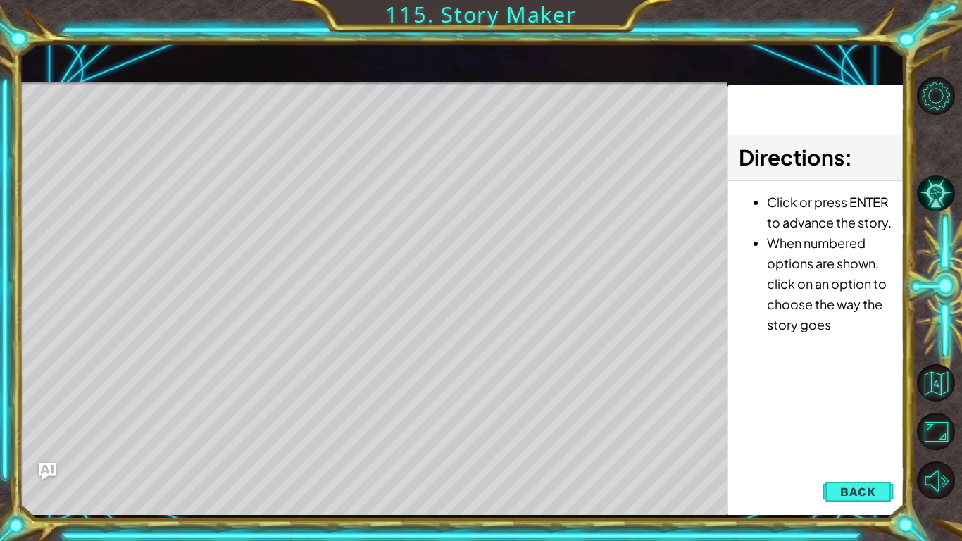
click at [385, 250] on div "Level Map" at bounding box center [344, 289] width 651 height 415
click at [384, 244] on div "Level Map" at bounding box center [344, 289] width 651 height 415
click at [380, 241] on div "Level Map" at bounding box center [344, 289] width 651 height 415
click at [378, 235] on div "Level Map" at bounding box center [344, 289] width 651 height 415
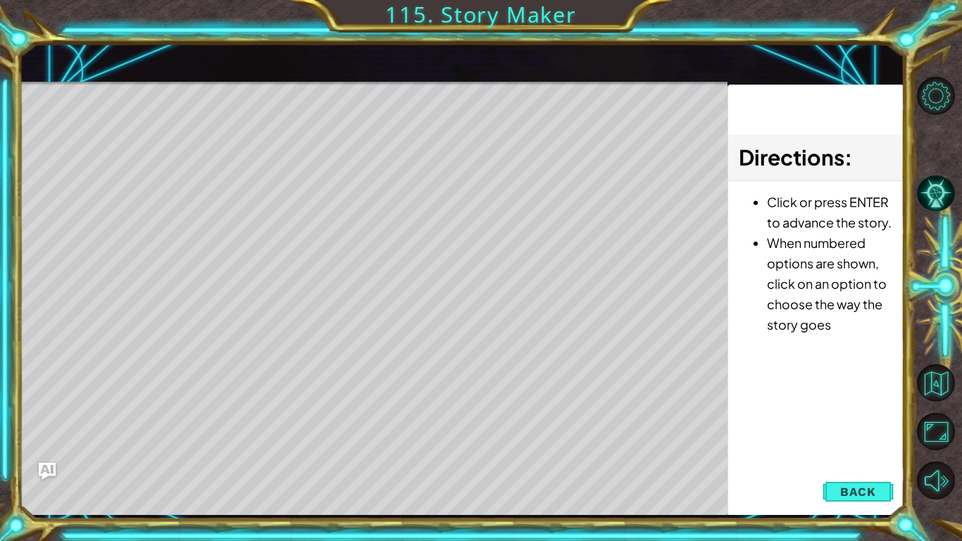
click at [393, 256] on div "Level Map" at bounding box center [344, 289] width 651 height 415
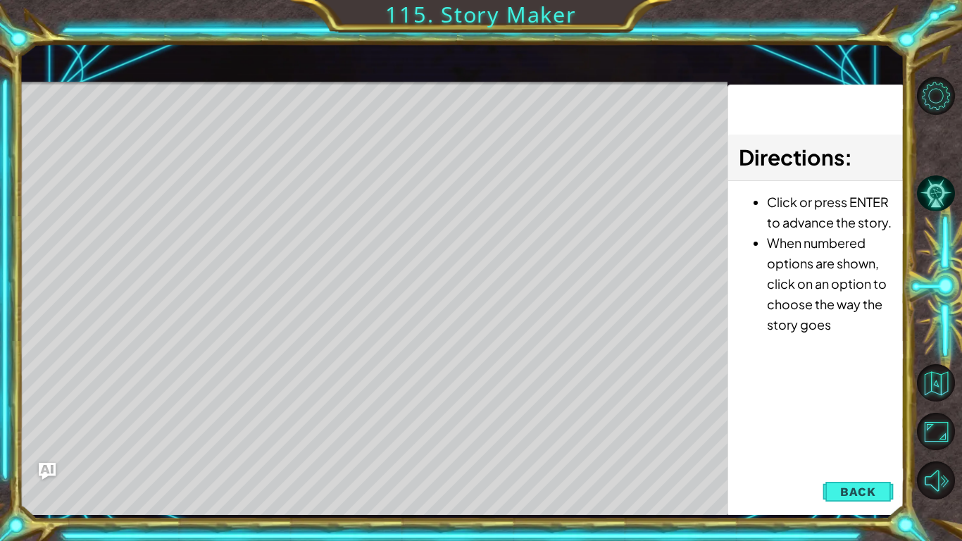
click at [393, 256] on div "Level Map" at bounding box center [344, 289] width 651 height 415
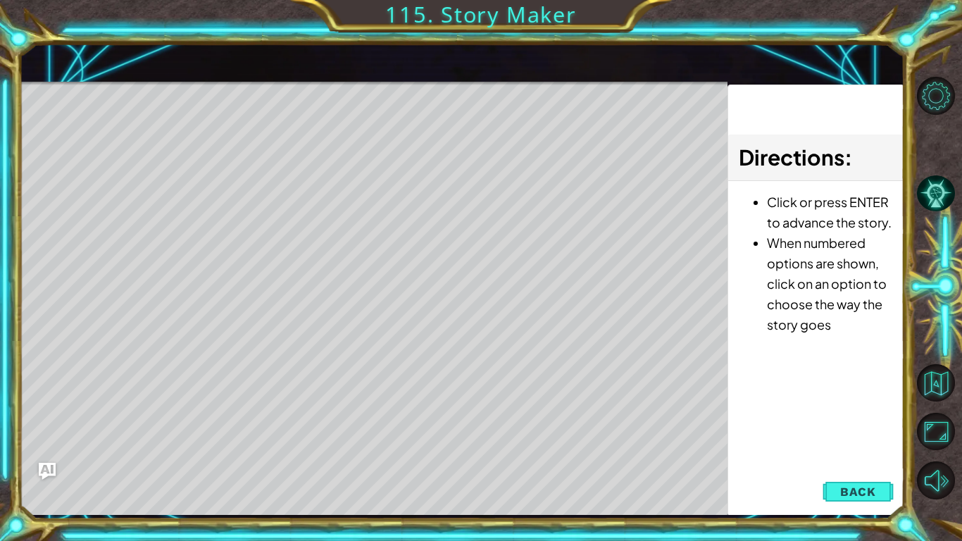
click at [393, 256] on div "Level Map" at bounding box center [344, 289] width 651 height 415
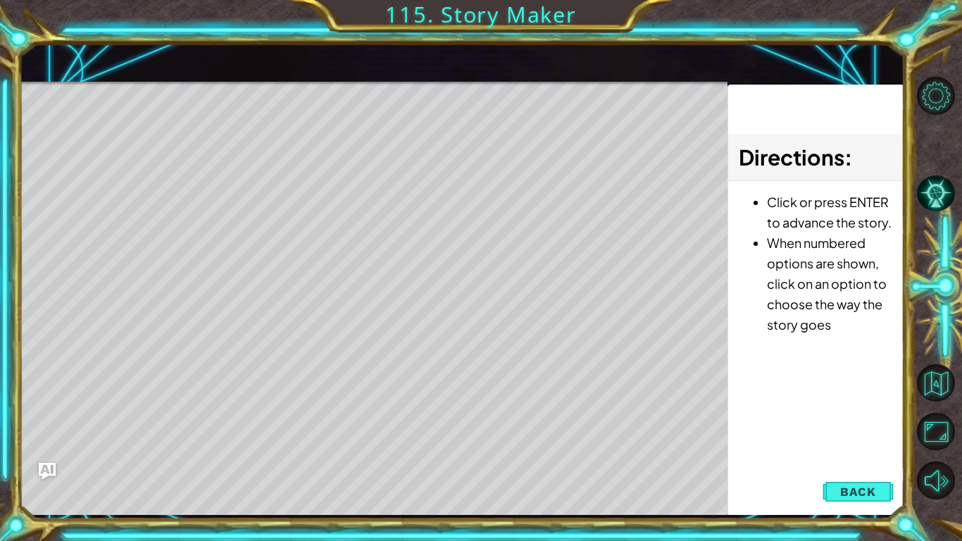
click at [393, 256] on div "Level Map" at bounding box center [344, 289] width 651 height 415
click at [379, 233] on div "Level Map" at bounding box center [344, 289] width 651 height 415
click at [379, 236] on div "Level Map" at bounding box center [344, 289] width 651 height 415
click at [382, 239] on div "Level Map" at bounding box center [344, 289] width 651 height 415
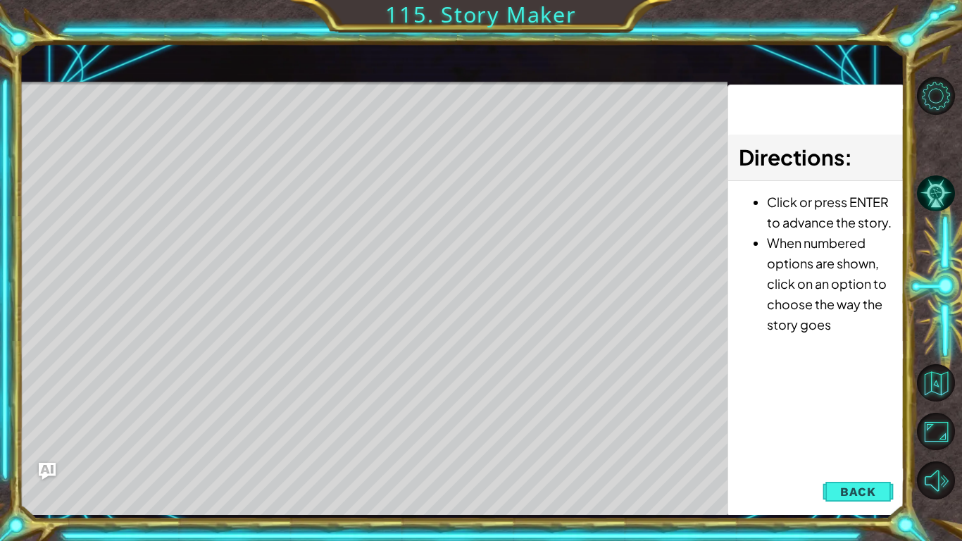
click at [382, 239] on div "Level Map" at bounding box center [344, 289] width 651 height 415
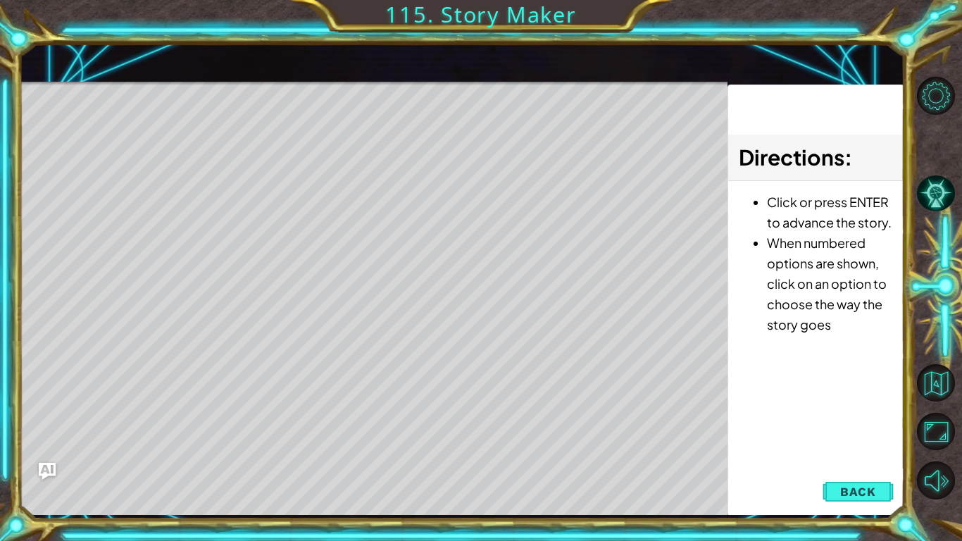
click at [382, 239] on div "Level Map" at bounding box center [344, 289] width 651 height 415
click at [384, 247] on div "Level Map" at bounding box center [344, 289] width 651 height 415
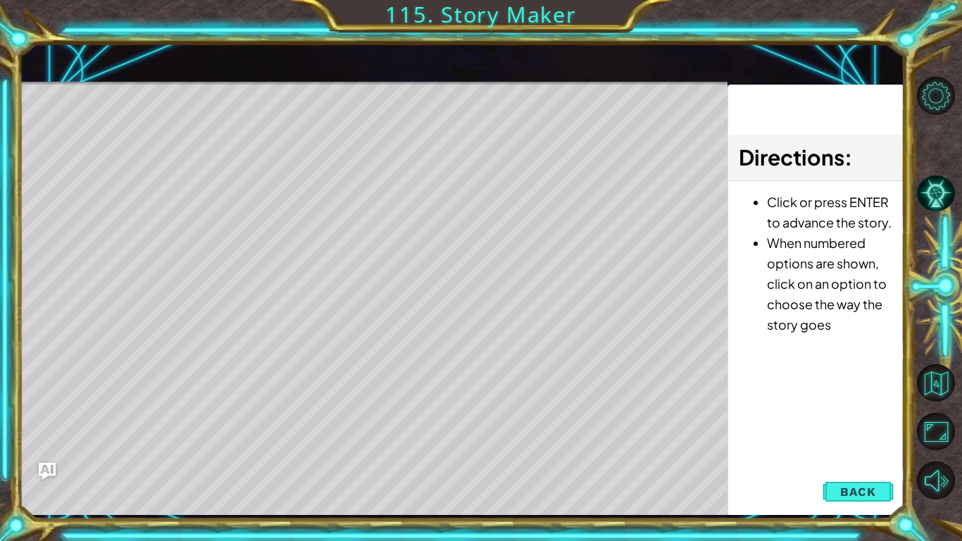
click at [384, 247] on div "Level Map" at bounding box center [344, 289] width 651 height 415
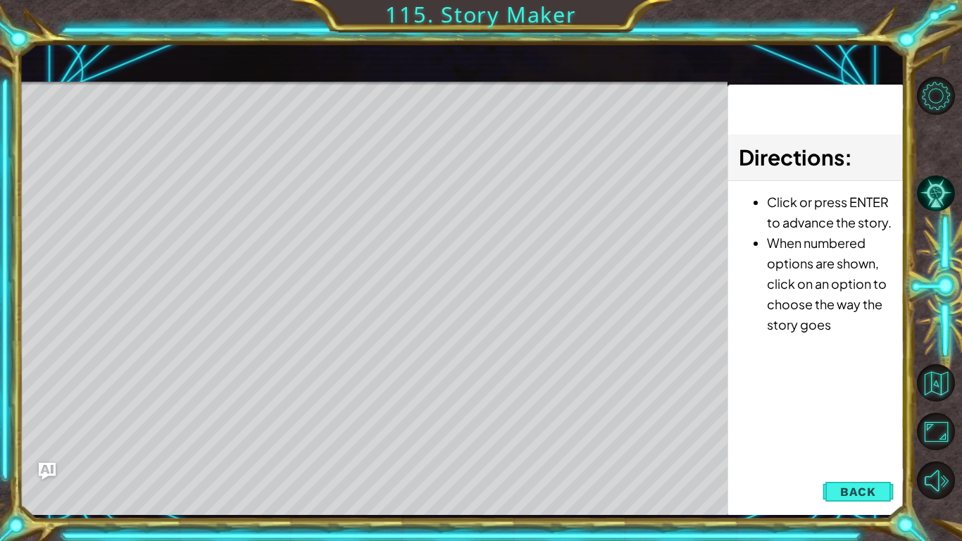
click at [384, 247] on div "Level Map" at bounding box center [344, 289] width 651 height 415
click at [384, 246] on div "Level Map" at bounding box center [344, 289] width 651 height 415
click at [383, 249] on div "Level Map" at bounding box center [344, 289] width 651 height 415
click at [377, 248] on div "Level Map" at bounding box center [344, 289] width 651 height 415
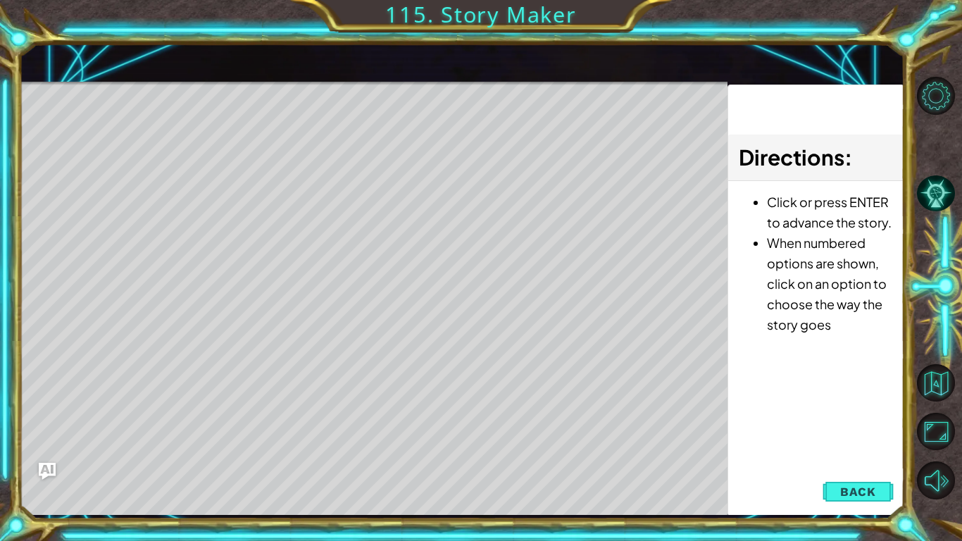
click at [377, 248] on div "Level Map" at bounding box center [344, 289] width 651 height 415
click at [376, 249] on div "Level Map" at bounding box center [344, 289] width 651 height 415
click at [375, 248] on div "Level Map" at bounding box center [344, 289] width 651 height 415
click at [375, 249] on div "Level Map" at bounding box center [344, 289] width 651 height 415
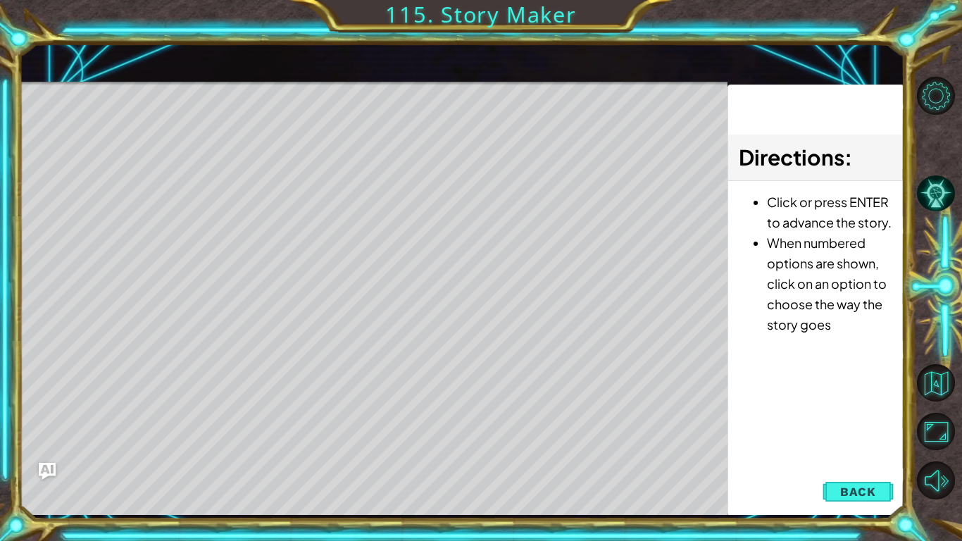
click at [375, 249] on div "Level Map" at bounding box center [344, 289] width 651 height 415
click at [378, 249] on div "Level Map" at bounding box center [344, 289] width 651 height 415
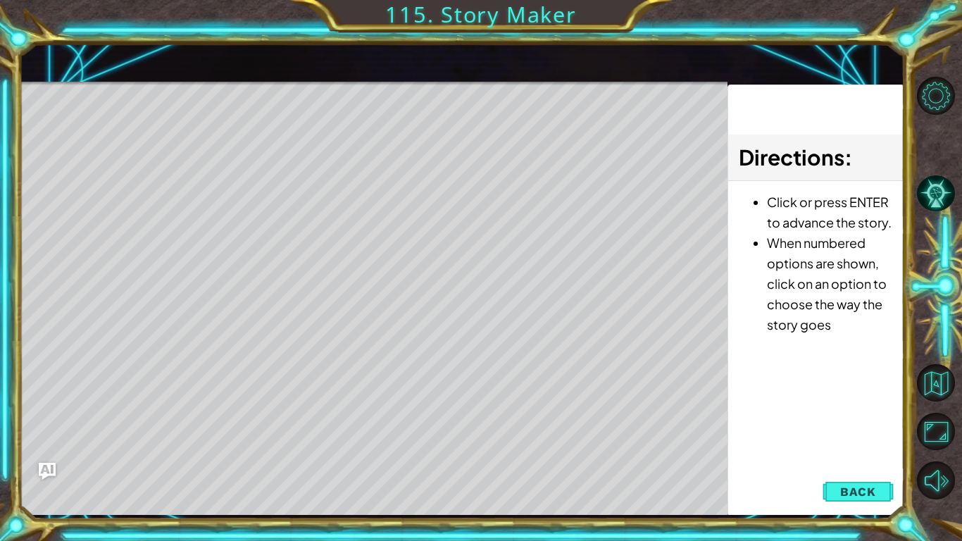
click at [378, 249] on div "Level Map" at bounding box center [344, 289] width 651 height 415
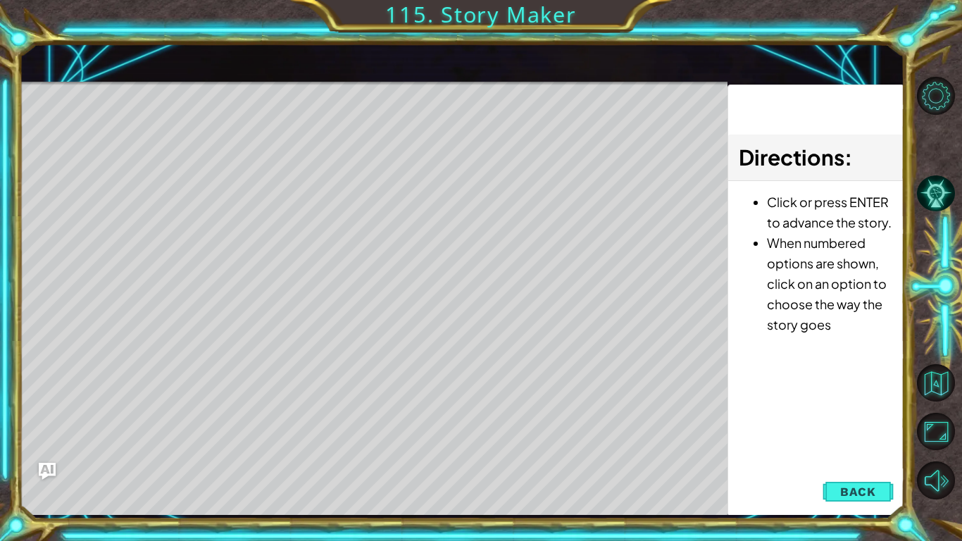
click at [378, 249] on div "Level Map" at bounding box center [344, 289] width 651 height 415
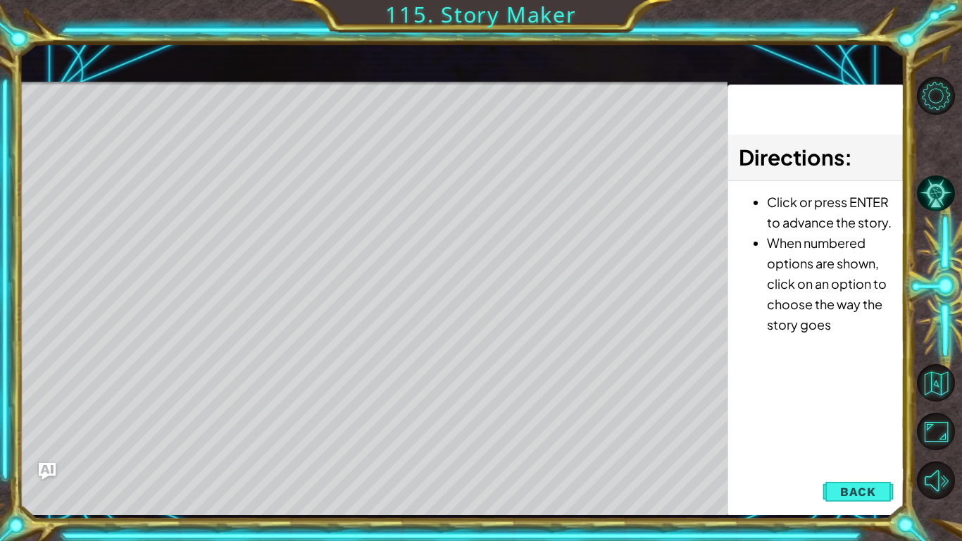
click at [378, 249] on div "Level Map" at bounding box center [344, 289] width 651 height 415
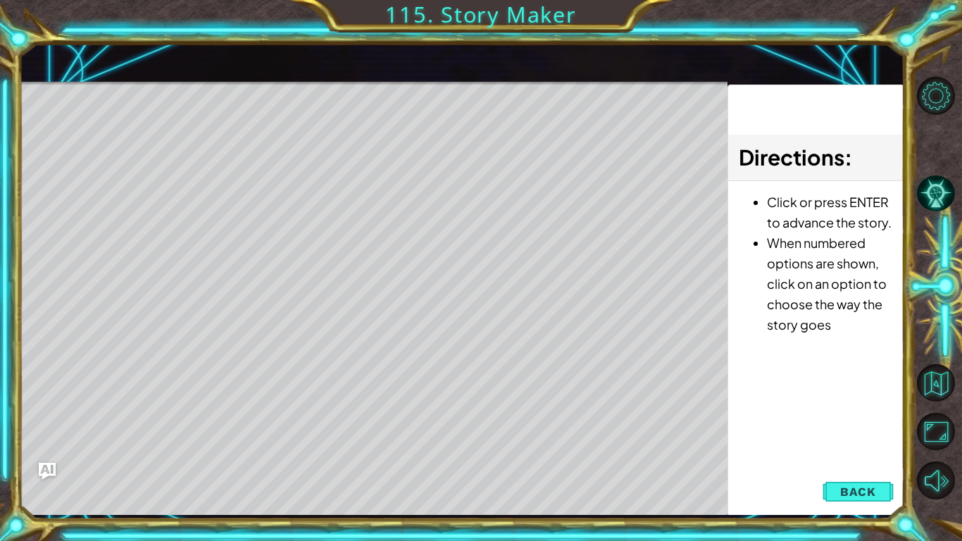
click at [378, 249] on div "Level Map" at bounding box center [344, 289] width 651 height 415
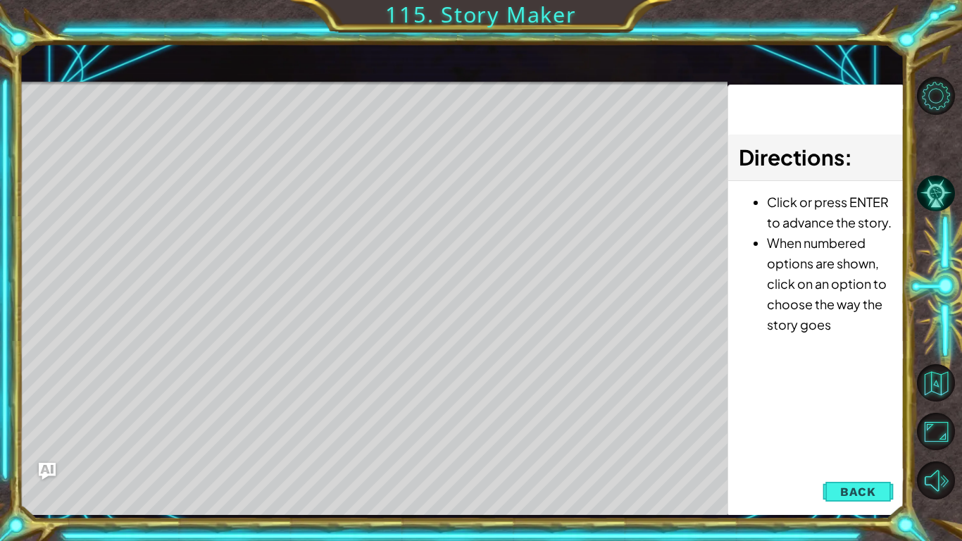
click at [378, 249] on div "Level Map" at bounding box center [344, 289] width 651 height 415
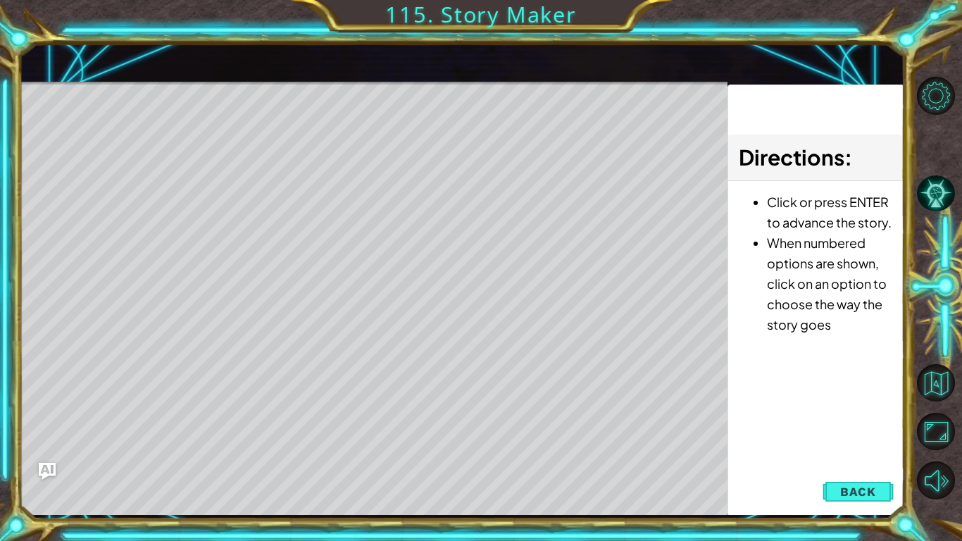
click at [378, 249] on div "Level Map" at bounding box center [344, 289] width 651 height 415
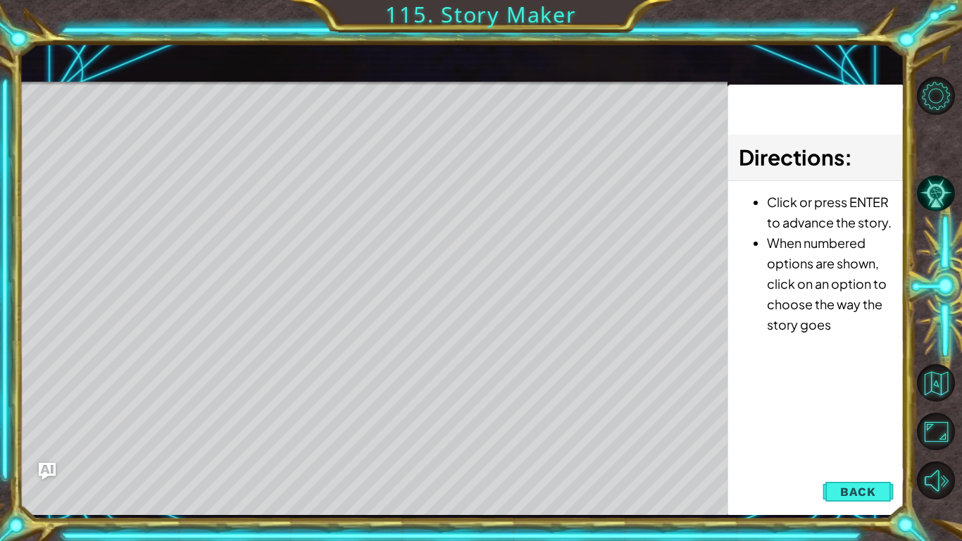
click at [378, 249] on div "Level Map" at bounding box center [344, 289] width 651 height 415
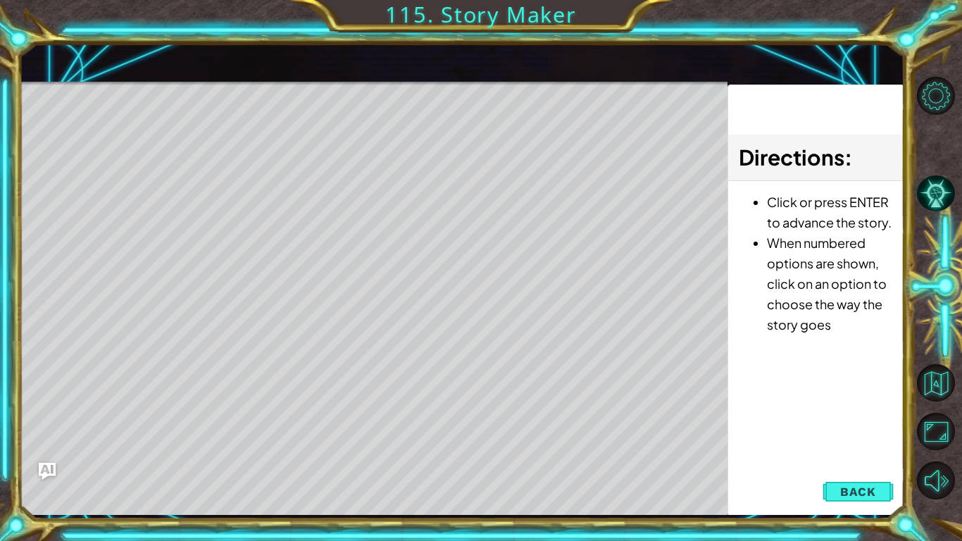
click at [378, 249] on div "Level Map" at bounding box center [344, 289] width 651 height 415
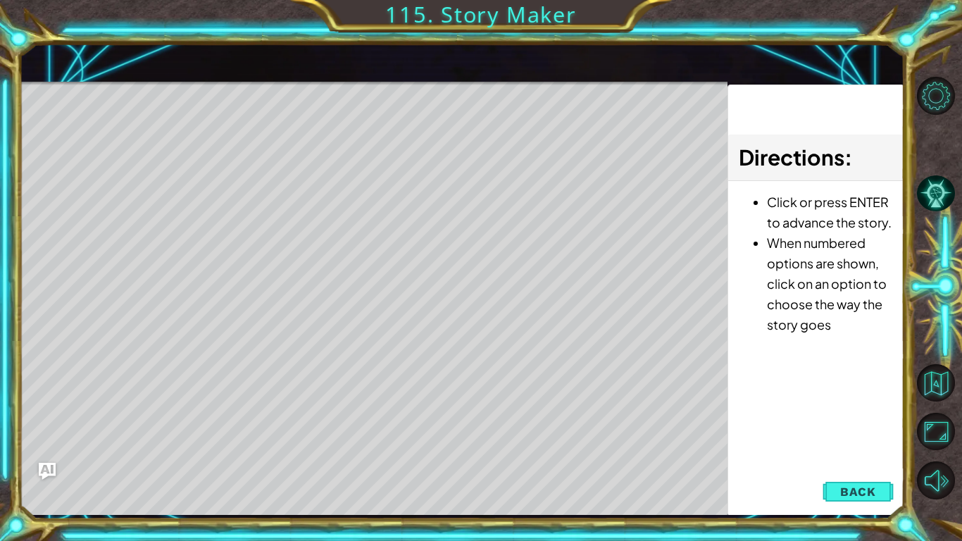
click at [378, 249] on div "Level Map" at bounding box center [344, 289] width 651 height 415
